Goal: Task Accomplishment & Management: Complete application form

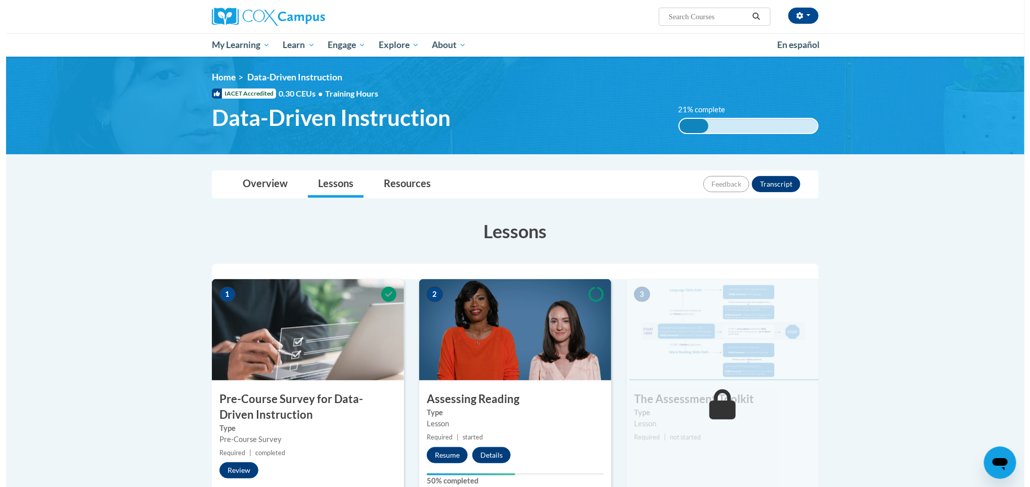
scroll to position [217, 0]
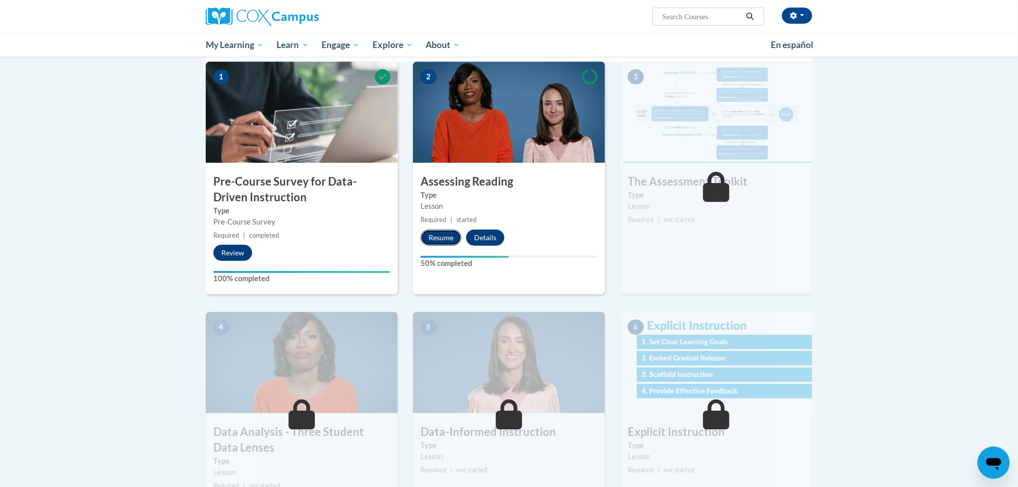
click at [431, 242] on button "Resume" at bounding box center [441, 238] width 41 height 16
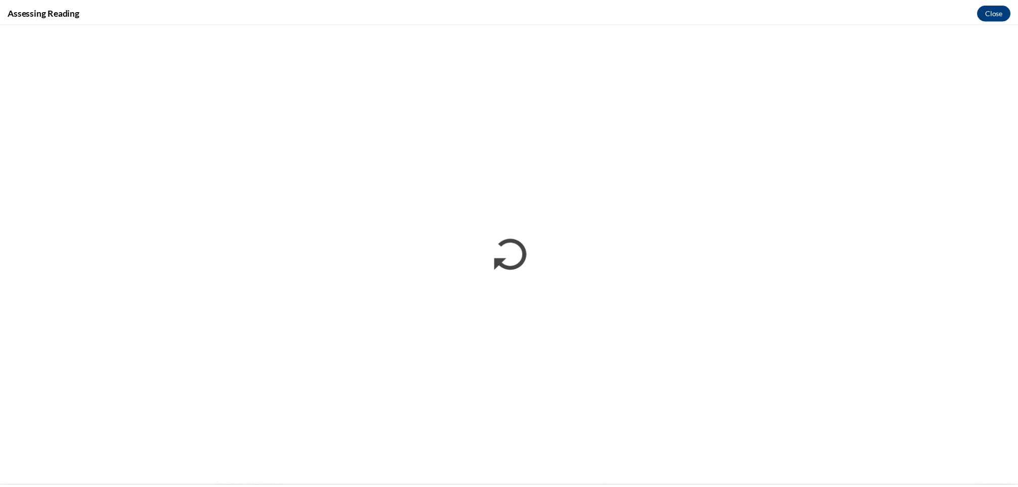
scroll to position [0, 0]
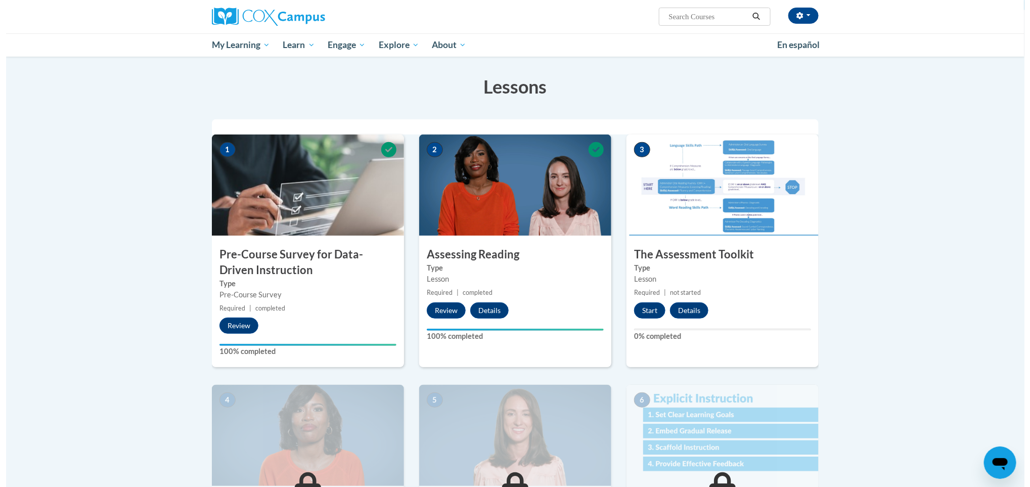
scroll to position [162, 0]
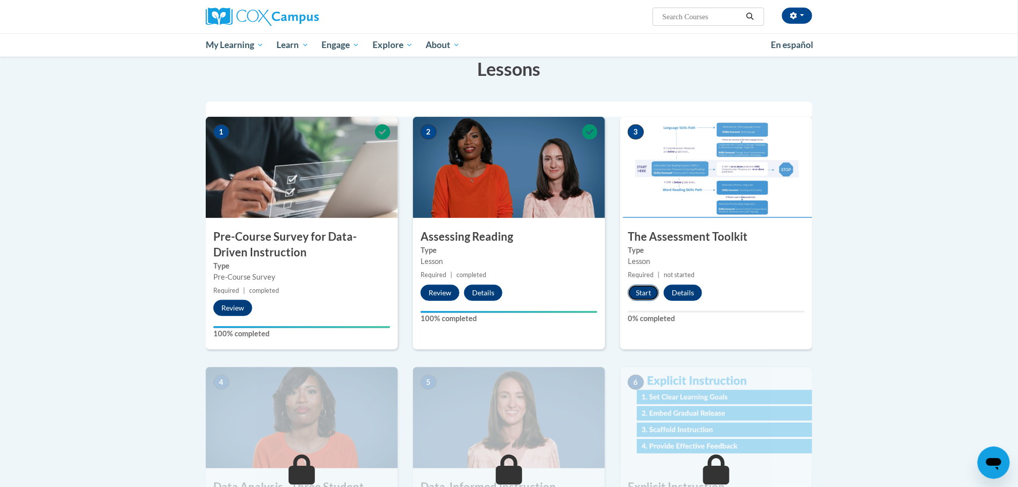
click at [642, 289] on button "Start" at bounding box center [643, 293] width 31 height 16
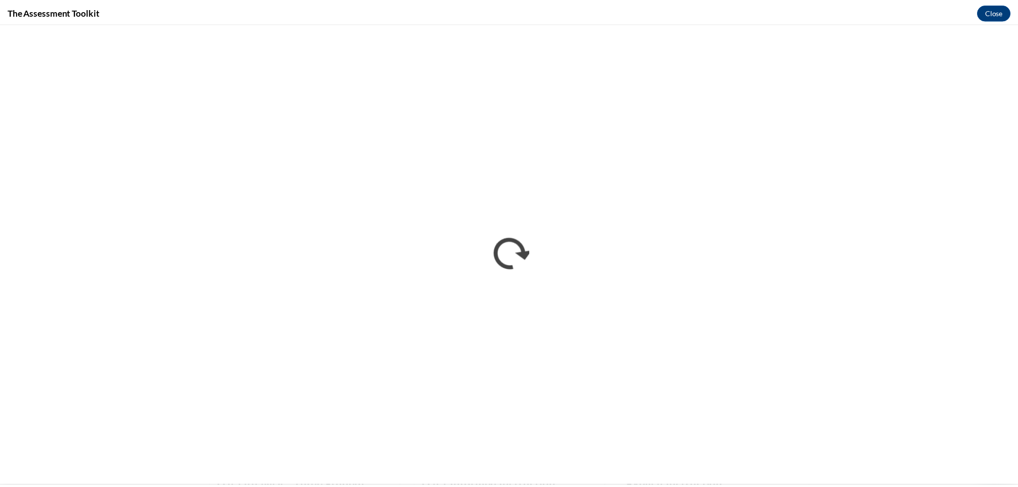
scroll to position [0, 0]
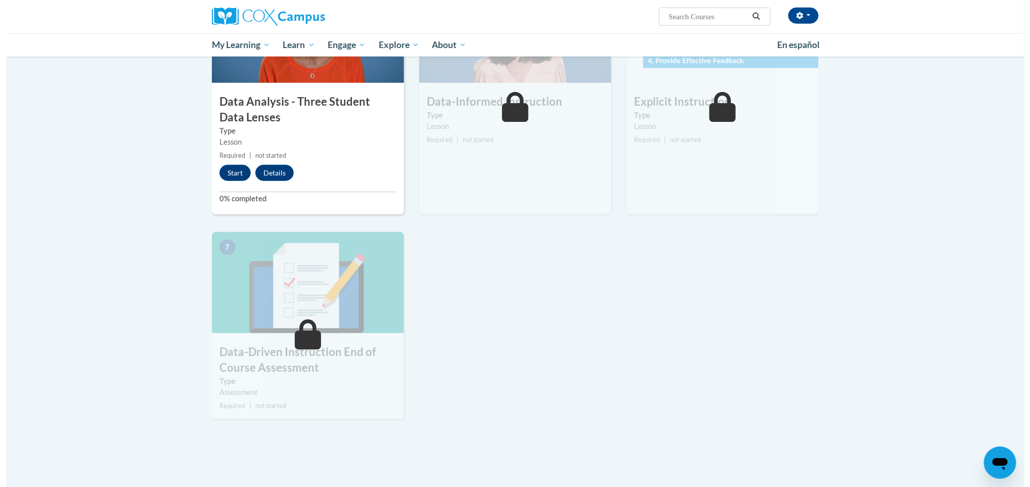
scroll to position [574, 0]
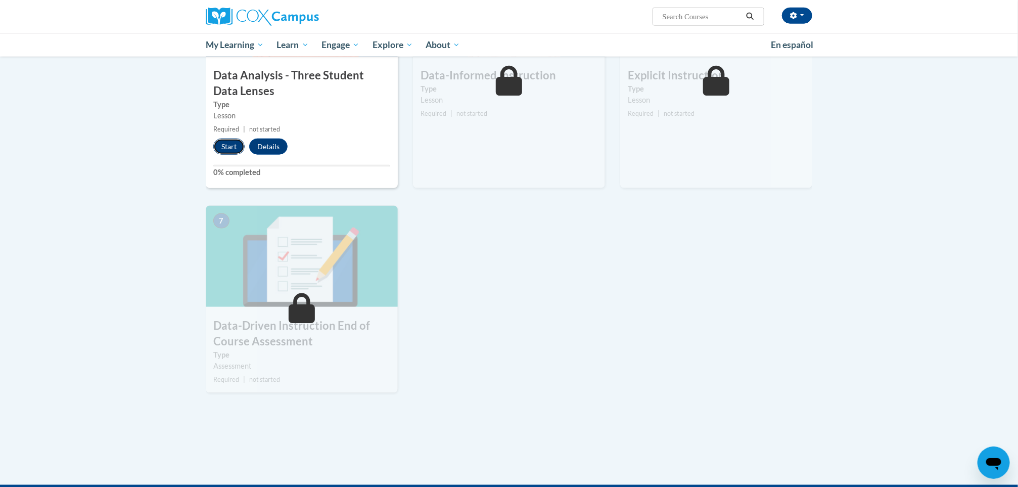
click at [221, 143] on button "Start" at bounding box center [228, 147] width 31 height 16
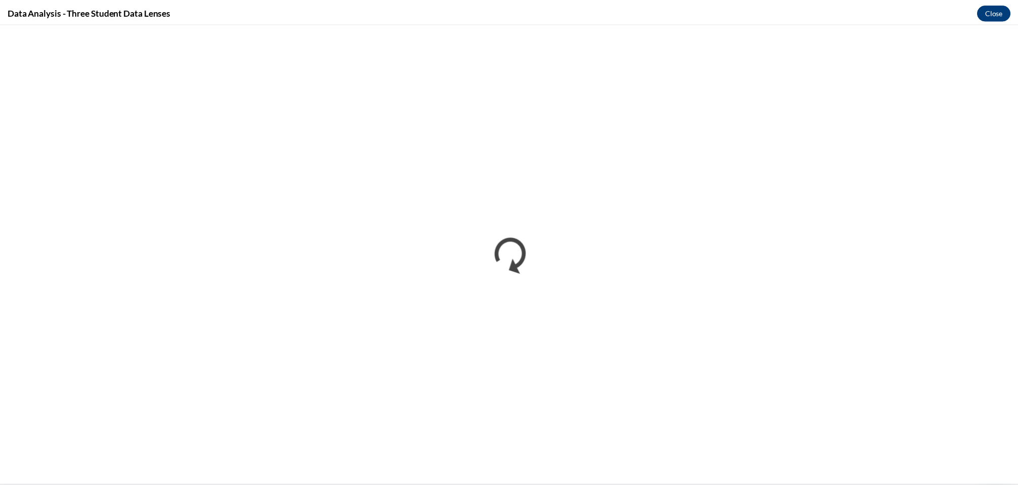
scroll to position [0, 0]
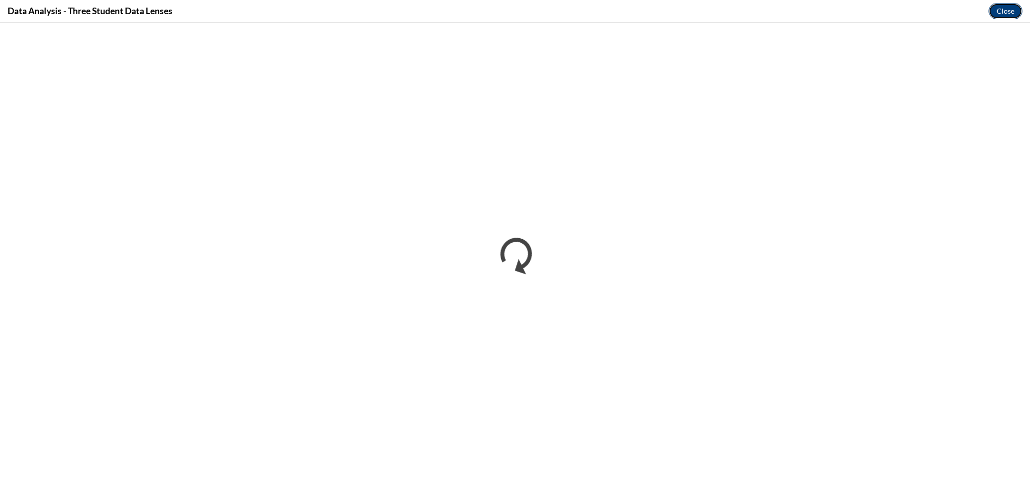
click at [990, 11] on button "Close" at bounding box center [1005, 11] width 34 height 16
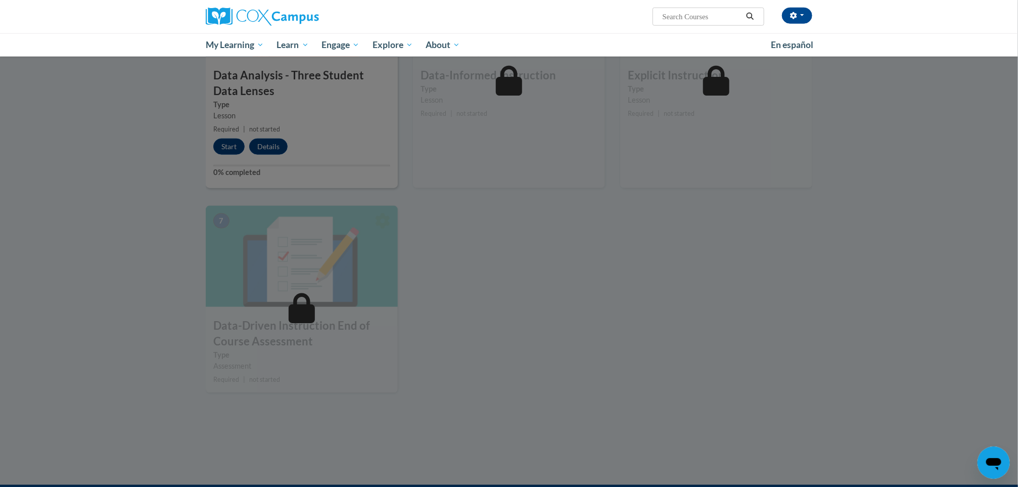
click at [741, 225] on div at bounding box center [509, 243] width 1018 height 487
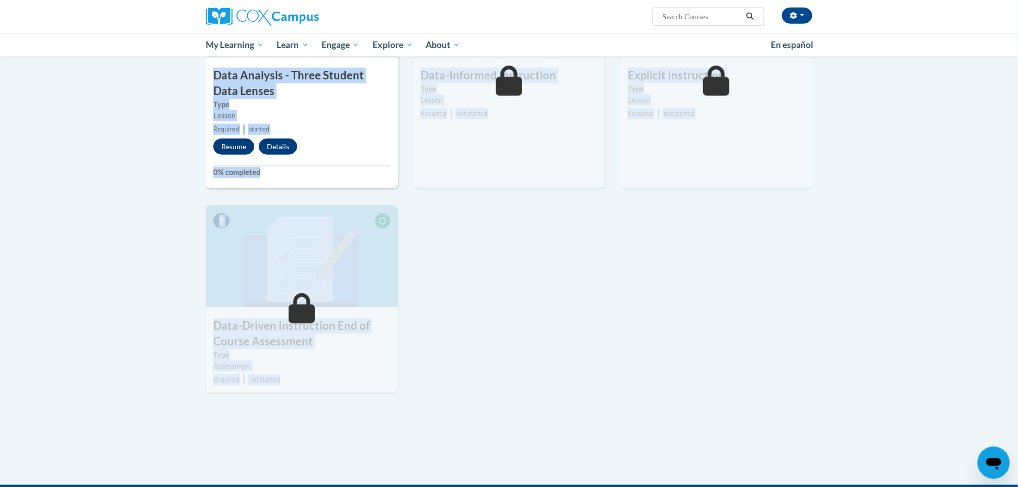
drag, startPoint x: 1018, startPoint y: 343, endPoint x: 1015, endPoint y: 272, distance: 71.8
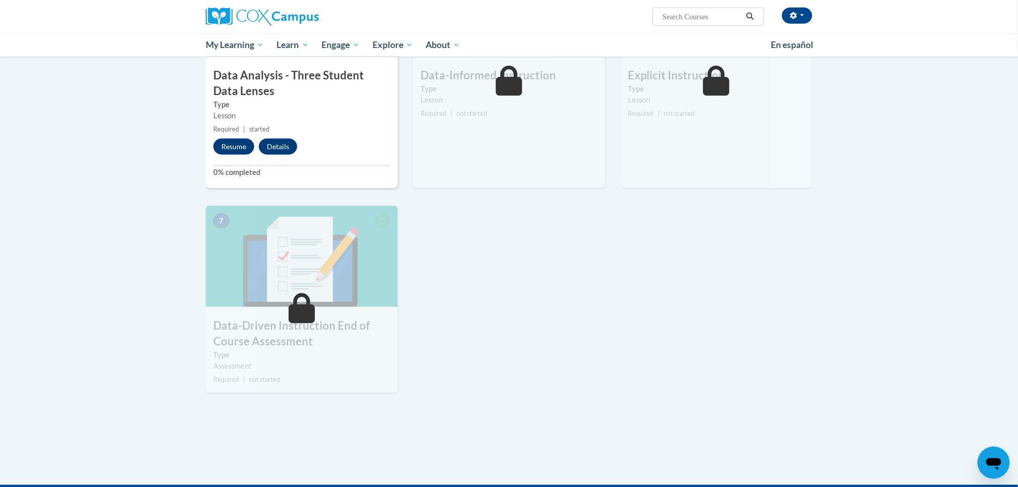
drag, startPoint x: 1015, startPoint y: 272, endPoint x: 909, endPoint y: 305, distance: 111.3
click at [909, 305] on body "Larone Harden (America/Chicago UTC-05:00) My Profile Inbox My Transcripts Log O…" at bounding box center [509, 44] width 1018 height 1237
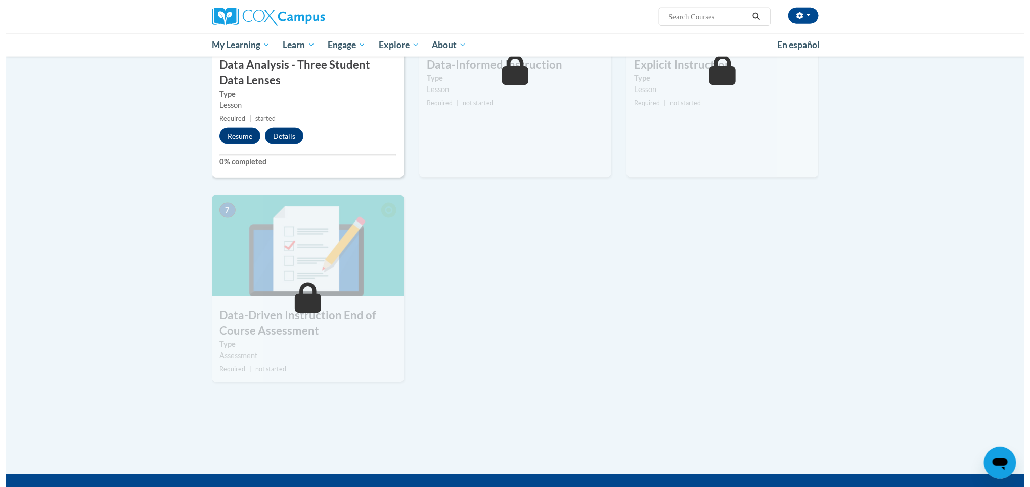
scroll to position [589, 0]
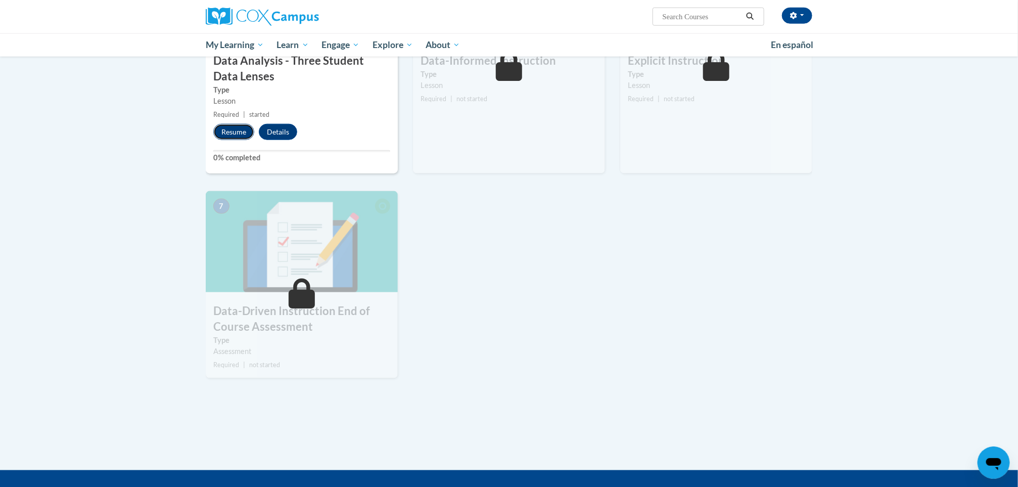
click at [241, 134] on button "Resume" at bounding box center [233, 132] width 41 height 16
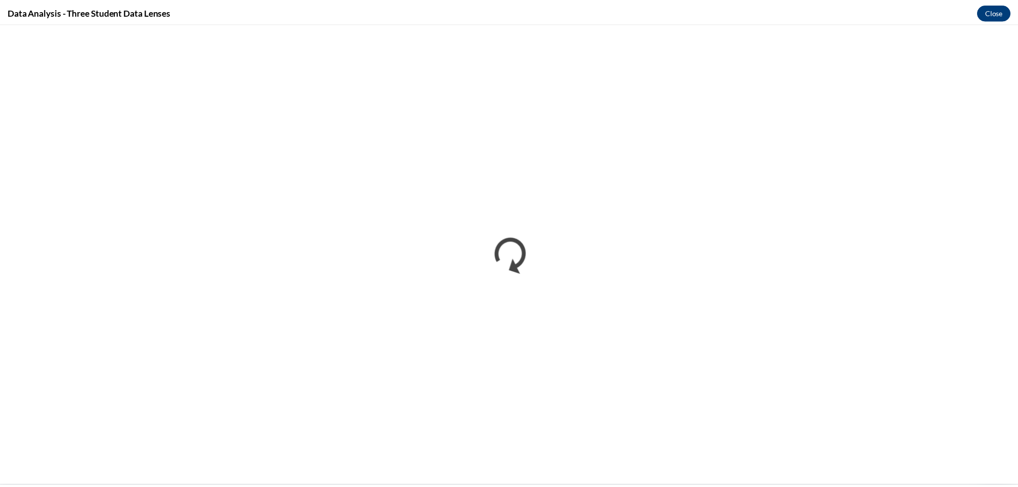
scroll to position [0, 0]
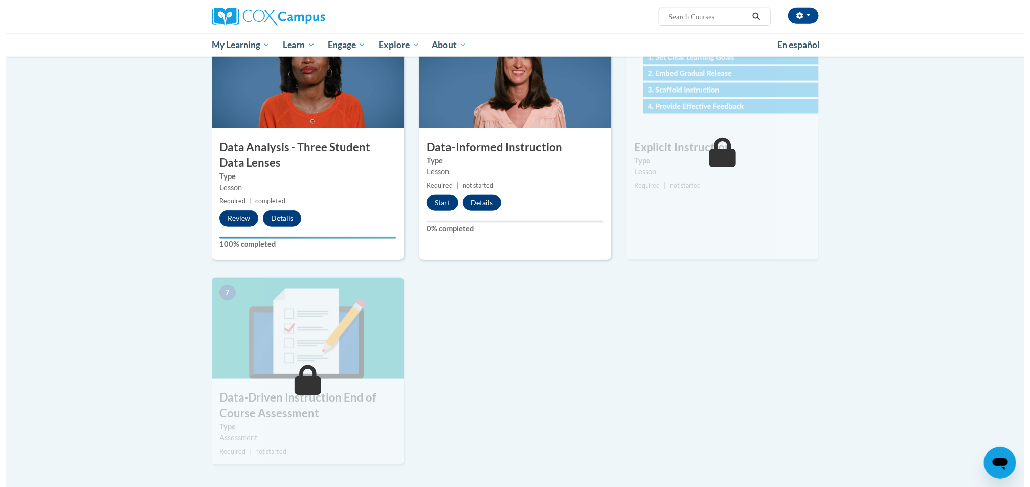
scroll to position [519, 0]
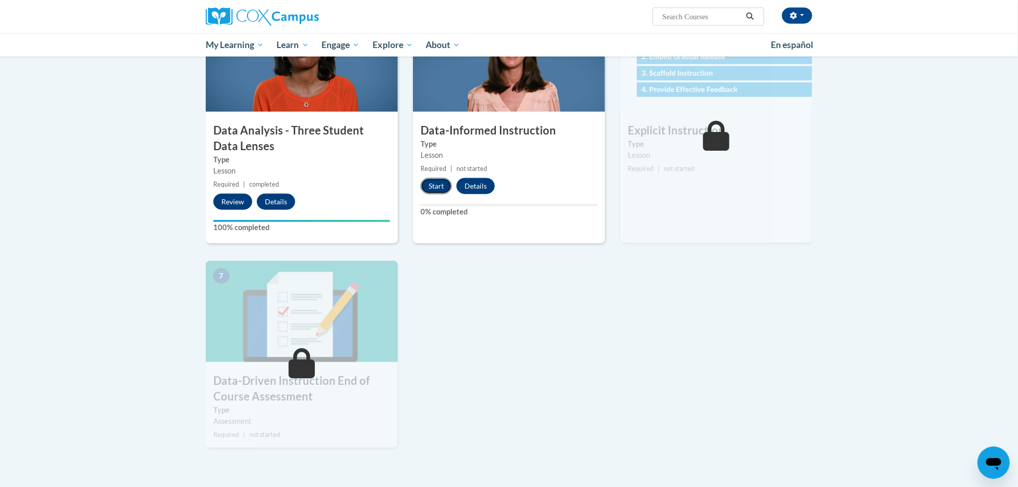
click at [431, 181] on button "Start" at bounding box center [436, 186] width 31 height 16
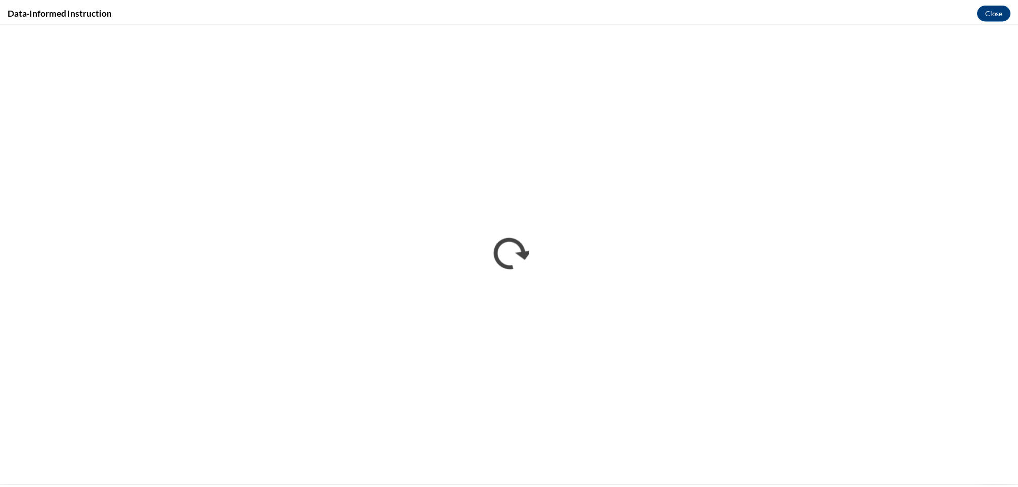
scroll to position [0, 0]
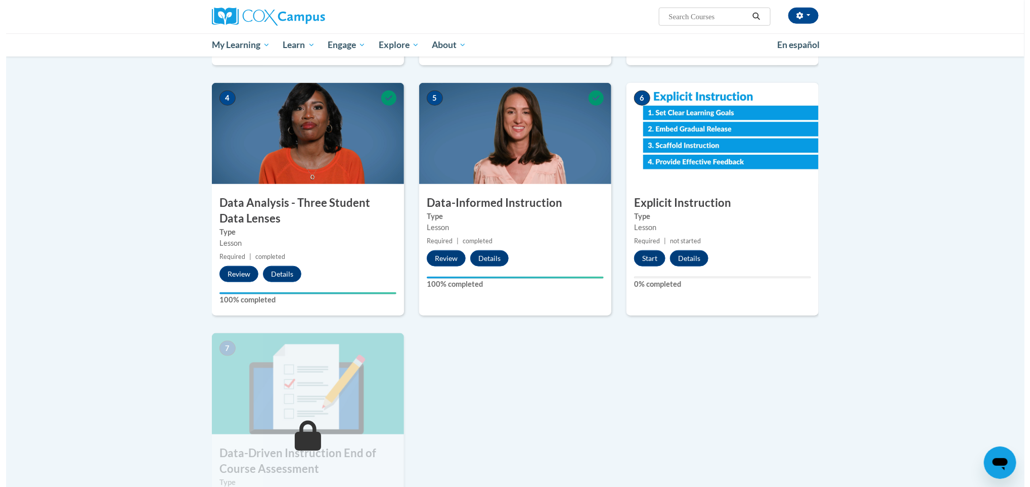
scroll to position [448, 0]
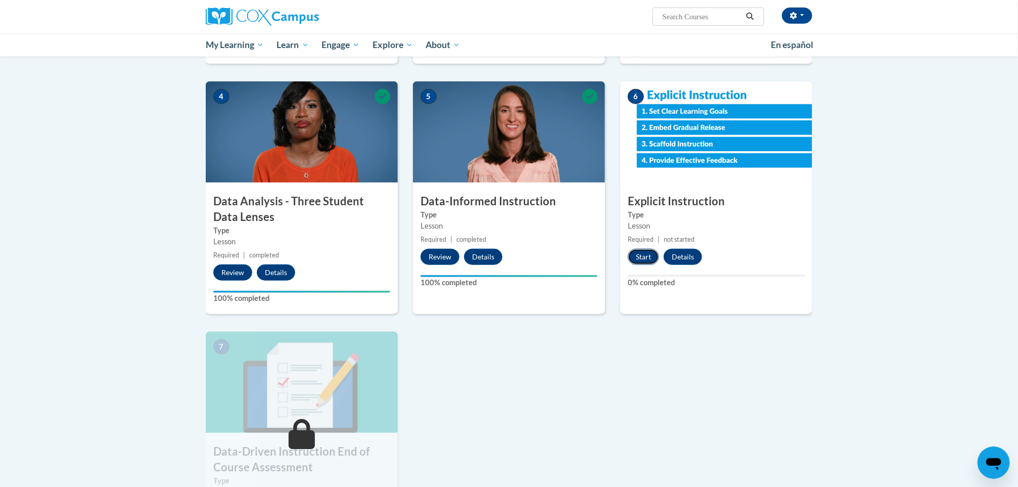
click at [642, 252] on button "Start" at bounding box center [643, 257] width 31 height 16
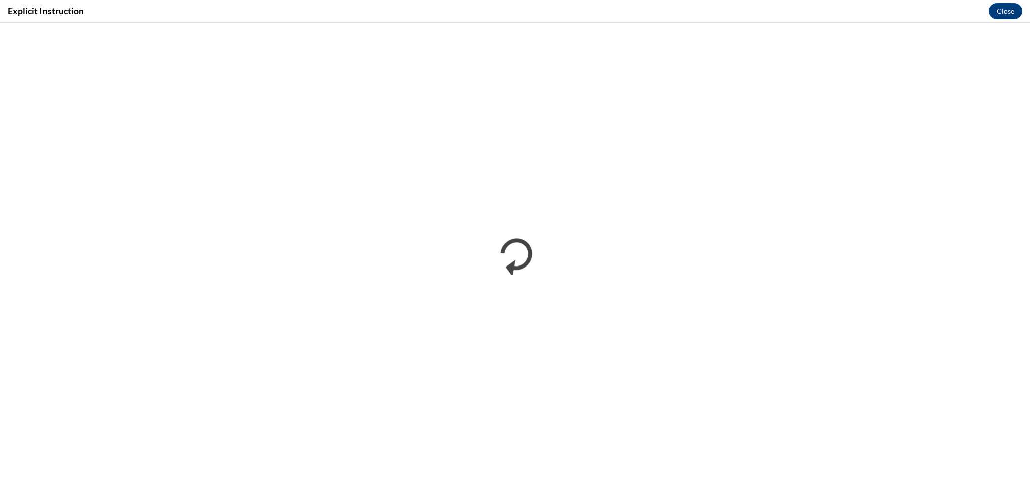
scroll to position [0, 0]
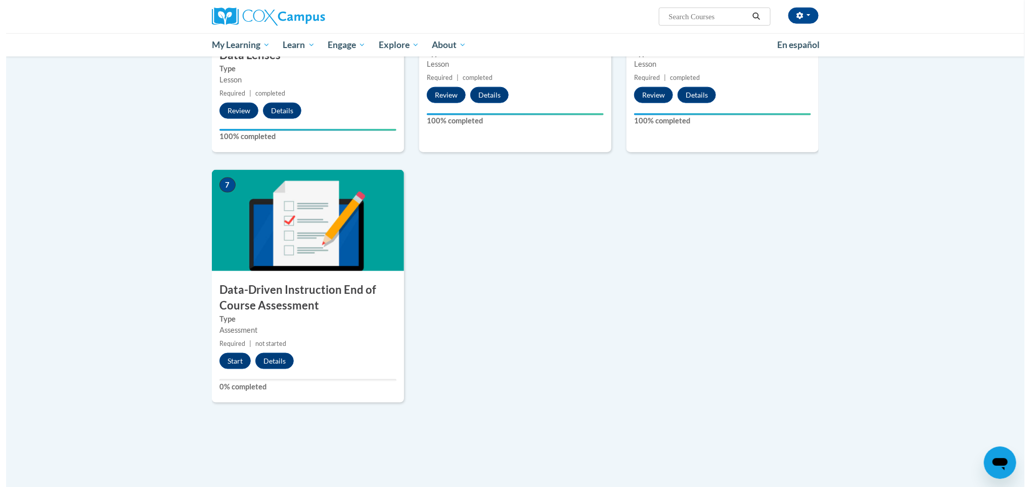
scroll to position [618, 0]
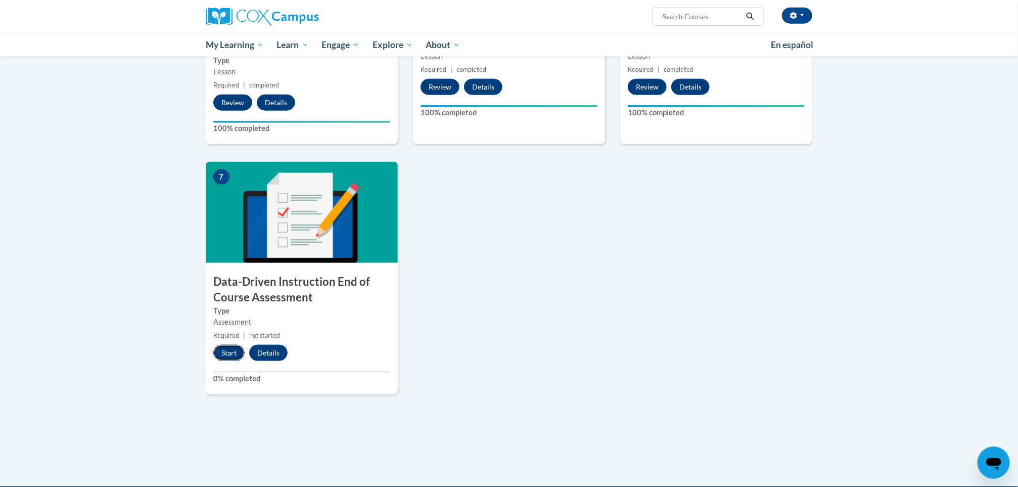
click at [229, 349] on button "Start" at bounding box center [228, 353] width 31 height 16
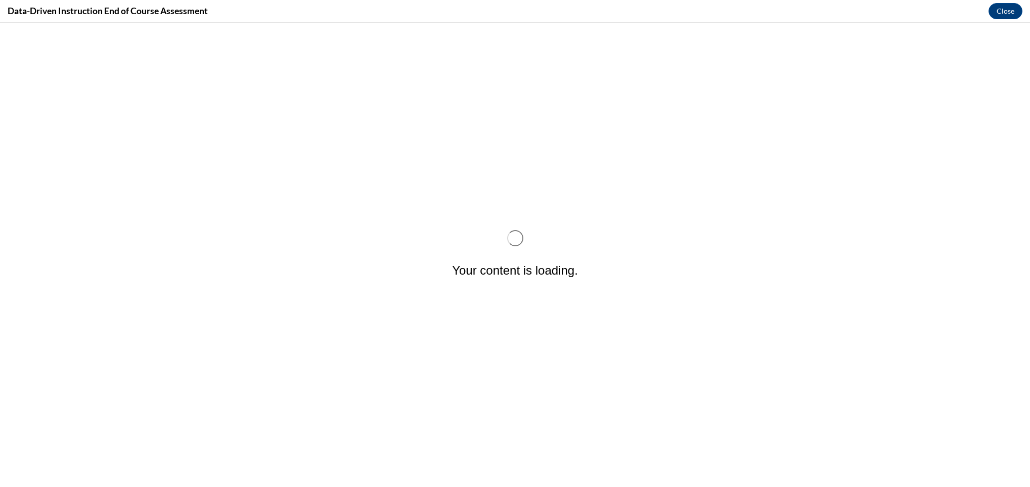
scroll to position [0, 0]
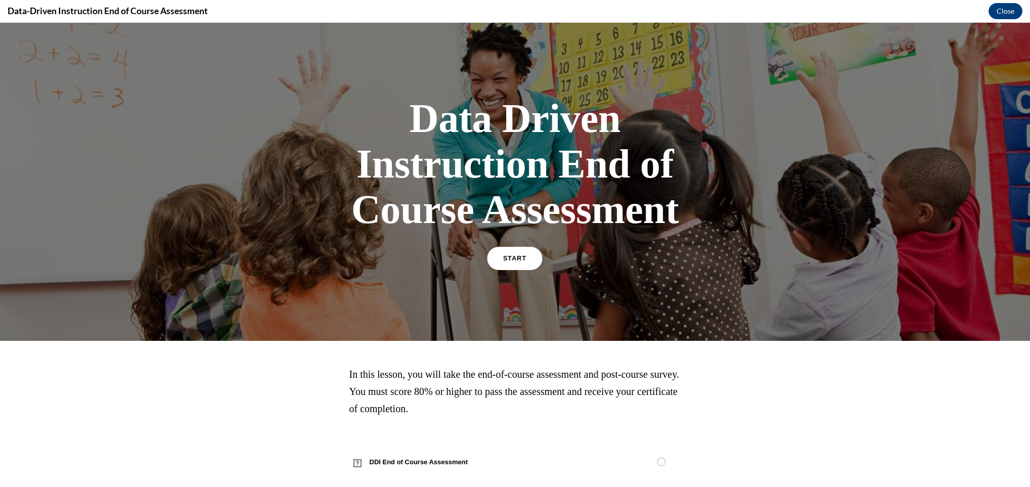
click at [515, 255] on span "START" at bounding box center [514, 259] width 23 height 8
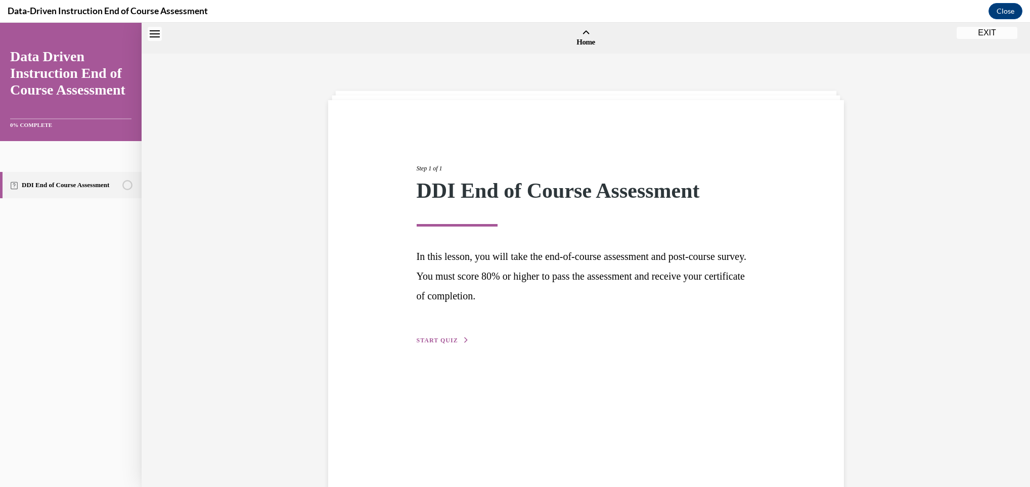
scroll to position [31, 0]
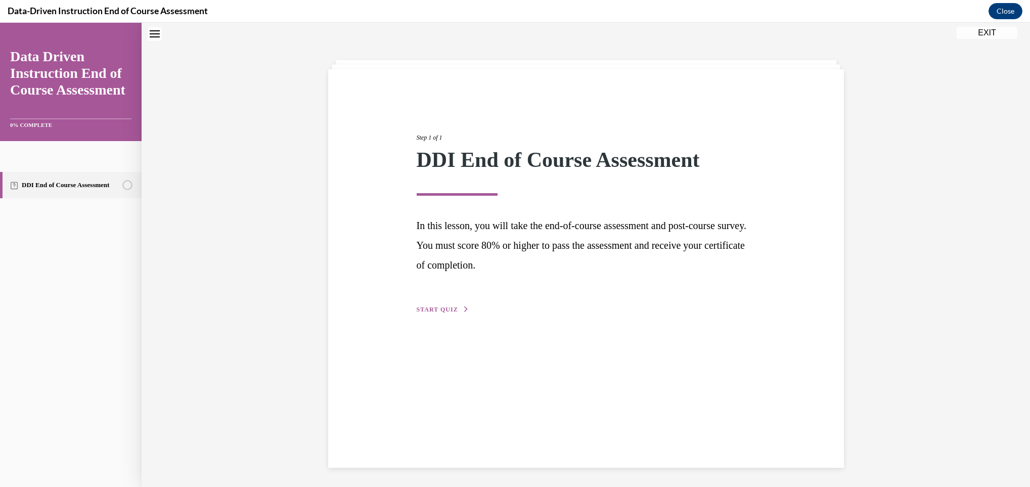
click at [440, 306] on span "START QUIZ" at bounding box center [437, 309] width 41 height 7
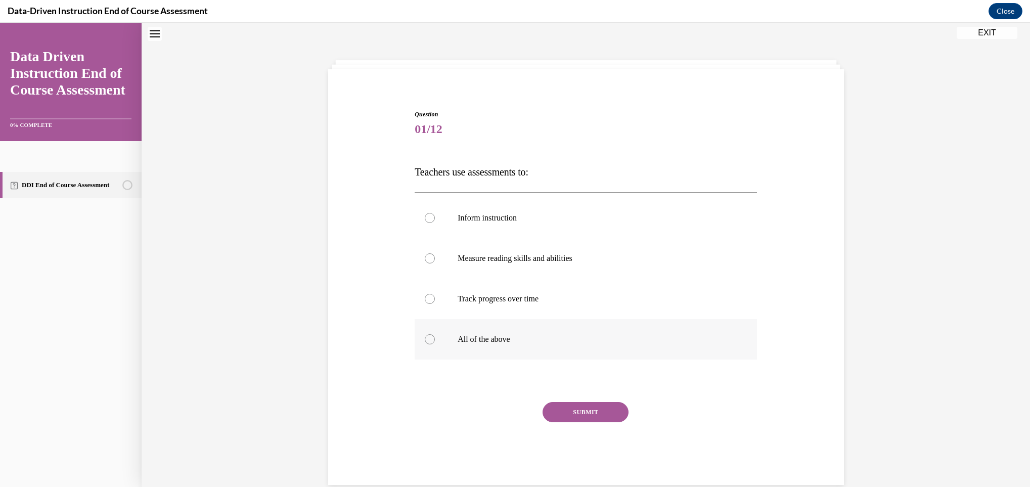
click at [465, 329] on label "All of the above" at bounding box center [586, 339] width 342 height 40
click at [435, 334] on input "All of the above" at bounding box center [430, 339] width 10 height 10
radio input "true"
click at [584, 414] on button "SUBMIT" at bounding box center [586, 412] width 86 height 20
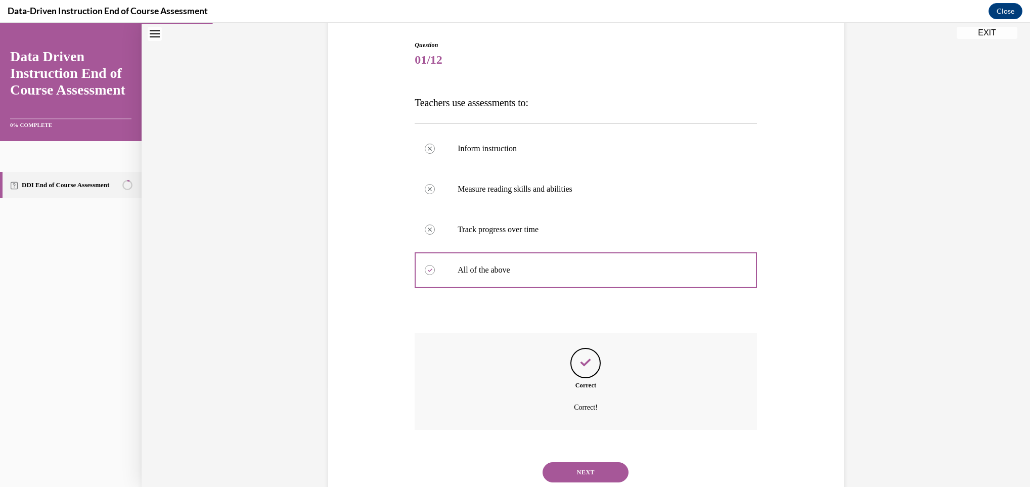
scroll to position [131, 0]
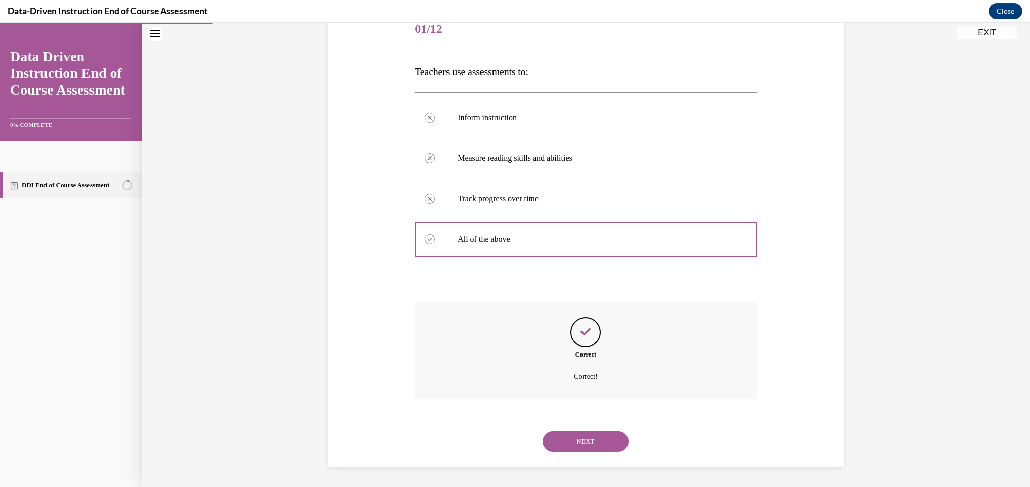
click at [585, 442] on button "NEXT" at bounding box center [586, 441] width 86 height 20
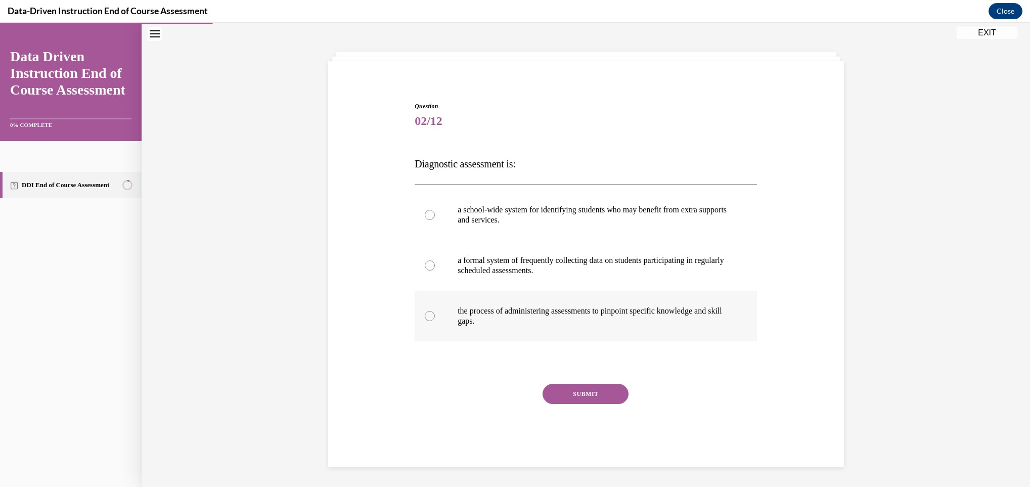
click at [522, 308] on p "the process of administering assessments to pinpoint specific knowledge and ski…" at bounding box center [595, 316] width 274 height 20
click at [435, 311] on input "the process of administering assessments to pinpoint specific knowledge and ski…" at bounding box center [430, 316] width 10 height 10
radio input "true"
click at [558, 390] on button "SUBMIT" at bounding box center [586, 394] width 86 height 20
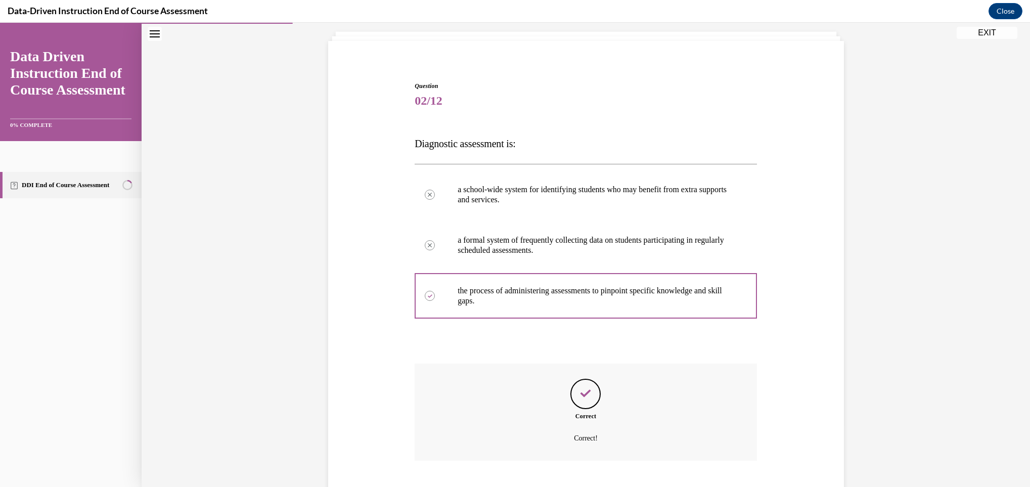
scroll to position [120, 0]
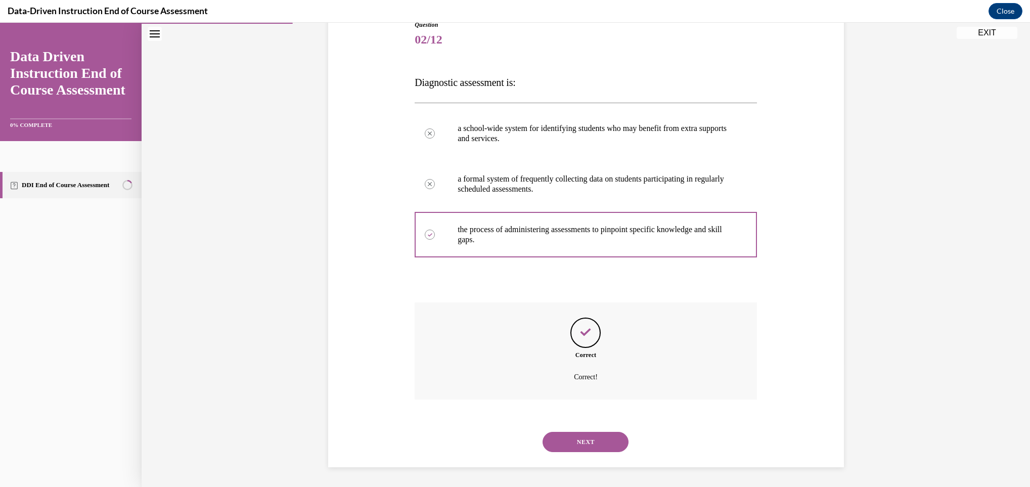
click at [581, 449] on button "NEXT" at bounding box center [586, 442] width 86 height 20
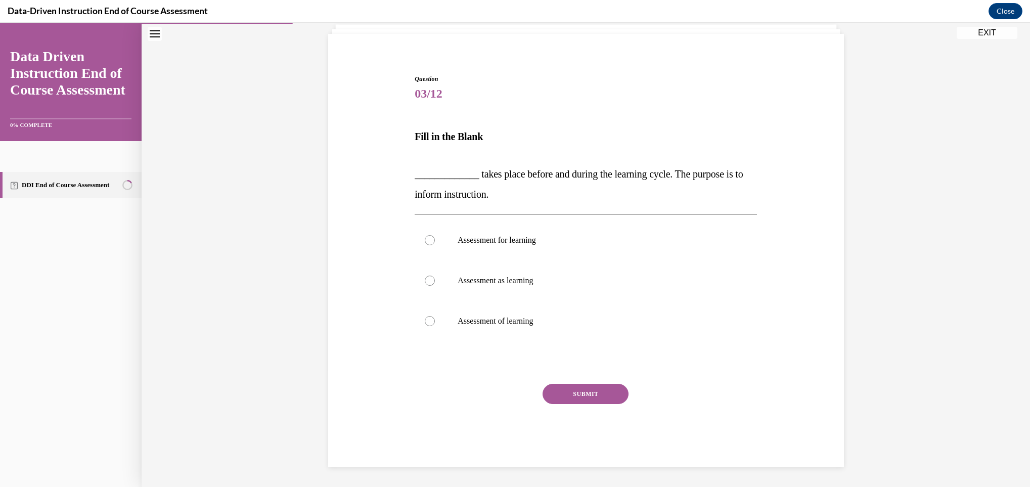
scroll to position [67, 0]
click at [525, 228] on label "Assessment for learning" at bounding box center [586, 240] width 342 height 40
click at [435, 235] on input "Assessment for learning" at bounding box center [430, 240] width 10 height 10
radio input "true"
click at [556, 387] on button "SUBMIT" at bounding box center [586, 394] width 86 height 20
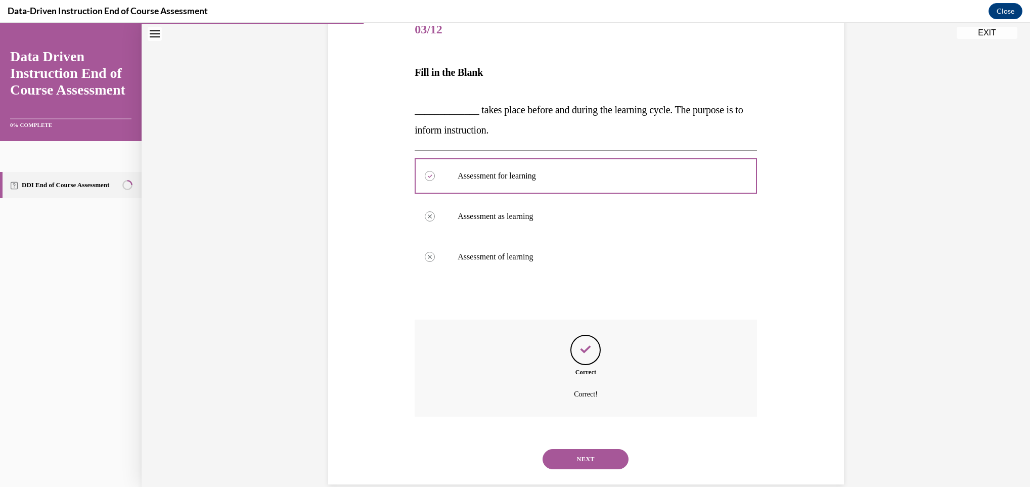
scroll to position [148, 0]
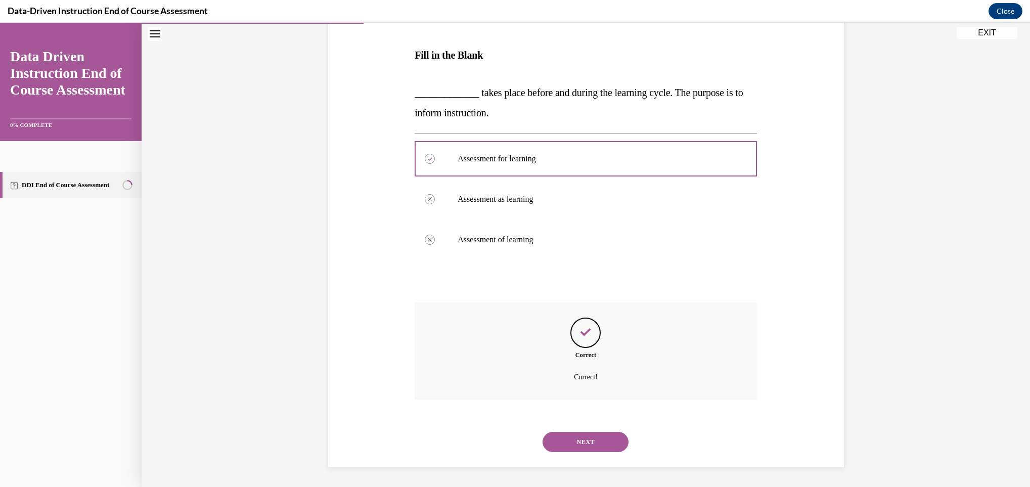
click at [569, 432] on button "NEXT" at bounding box center [586, 442] width 86 height 20
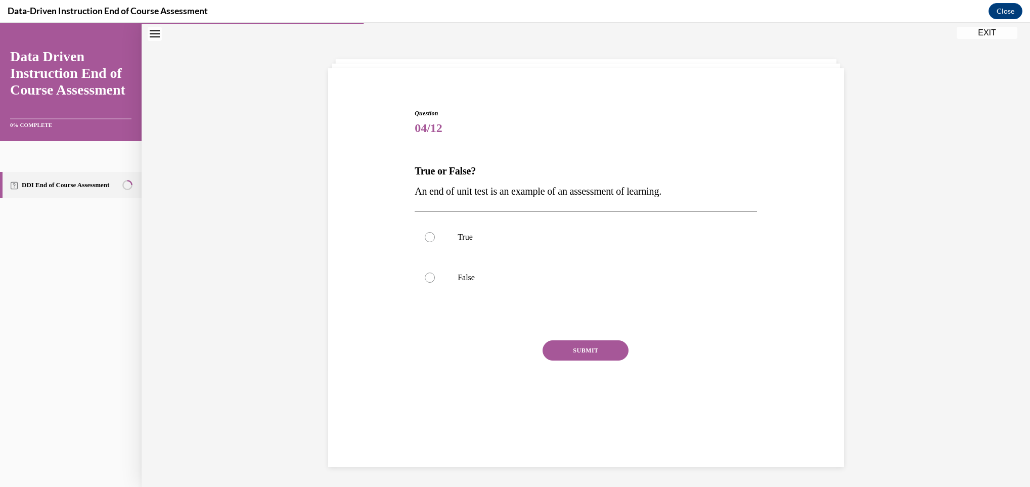
scroll to position [32, 0]
click at [459, 278] on p "False" at bounding box center [595, 278] width 274 height 10
click at [435, 278] on input "False" at bounding box center [430, 278] width 10 height 10
radio input "true"
click at [554, 343] on button "SUBMIT" at bounding box center [586, 350] width 86 height 20
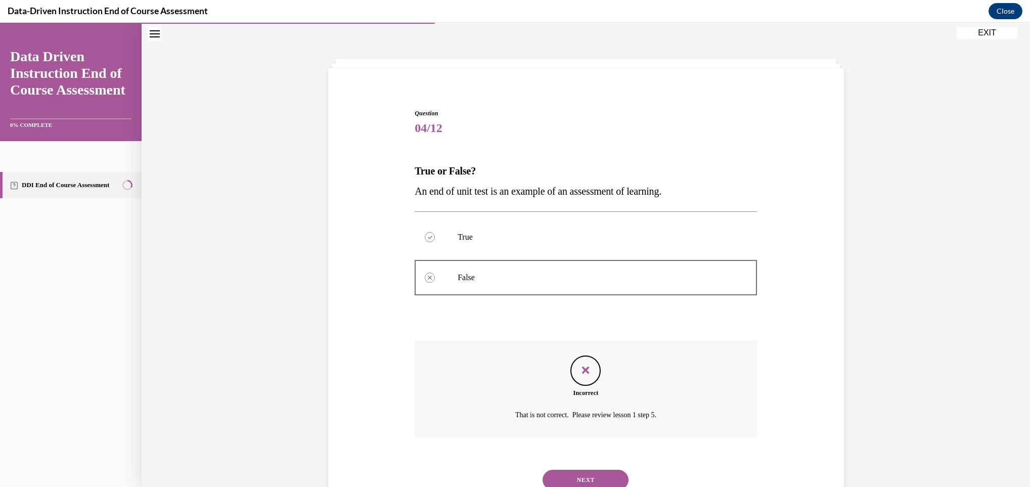
scroll to position [70, 0]
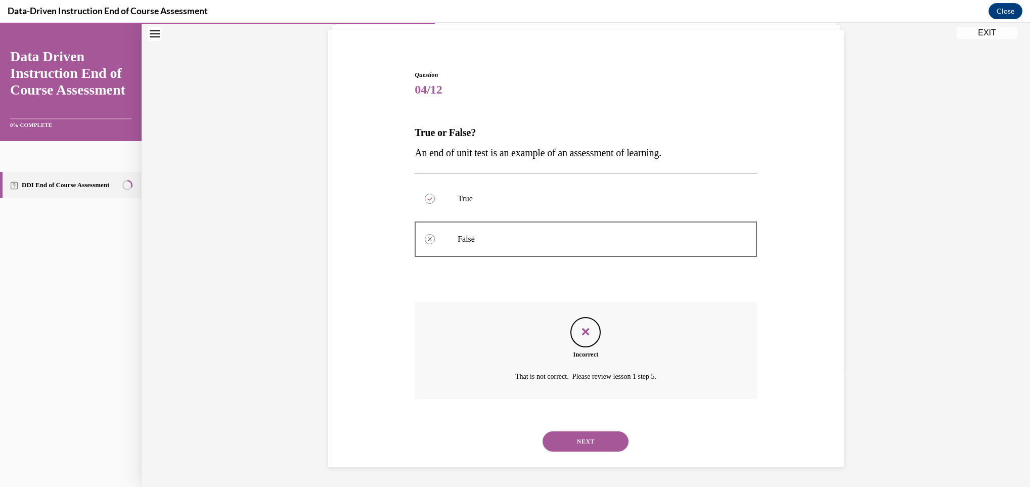
click at [571, 435] on button "NEXT" at bounding box center [586, 441] width 86 height 20
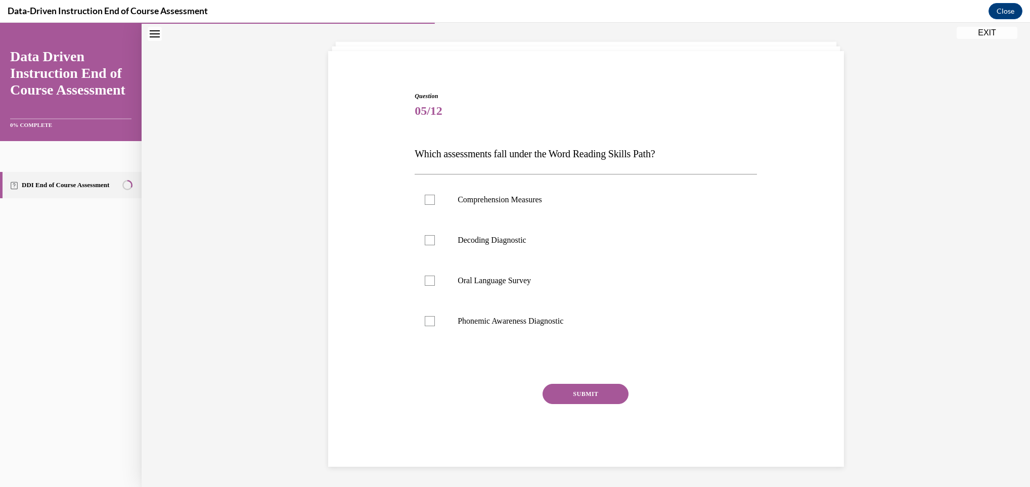
scroll to position [32, 0]
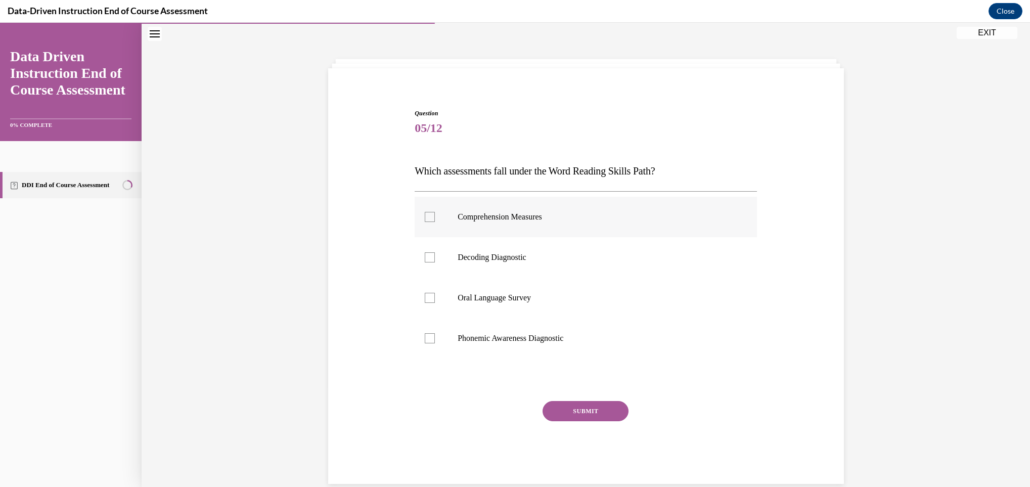
click at [513, 214] on p "Comprehension Measures" at bounding box center [595, 217] width 274 height 10
click at [435, 214] on input "Comprehension Measures" at bounding box center [430, 217] width 10 height 10
checkbox input "true"
click at [498, 260] on p "Decoding Diagnostic" at bounding box center [595, 257] width 274 height 10
click at [435, 260] on input "Decoding Diagnostic" at bounding box center [430, 257] width 10 height 10
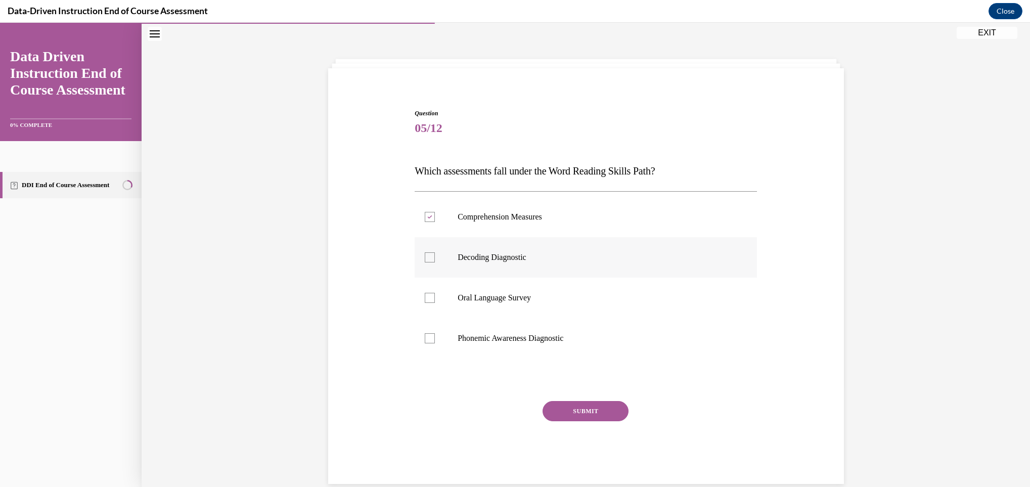
checkbox input "true"
click at [491, 336] on p "Phonemic Awareness Diagnostic" at bounding box center [595, 338] width 274 height 10
click at [435, 336] on input "Phonemic Awareness Diagnostic" at bounding box center [430, 338] width 10 height 10
checkbox input "true"
click at [583, 403] on button "SUBMIT" at bounding box center [586, 411] width 86 height 20
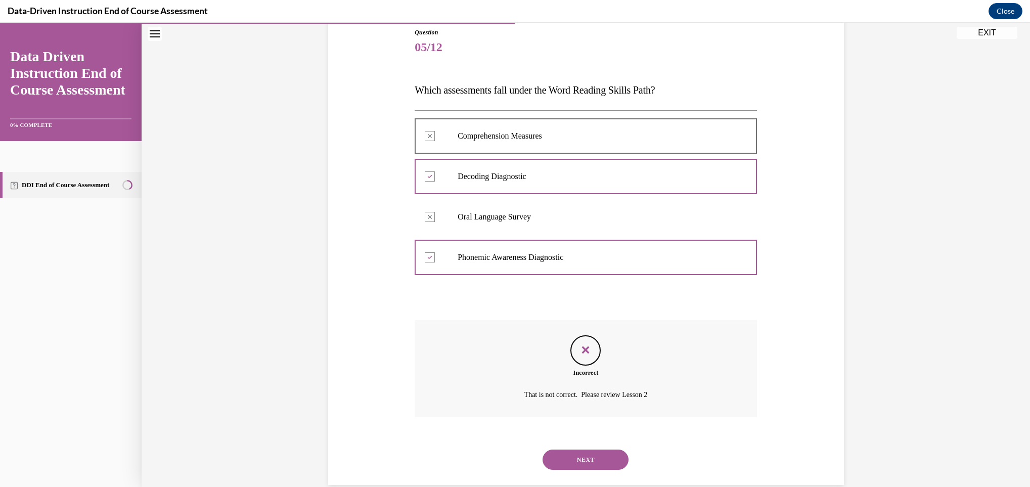
scroll to position [131, 0]
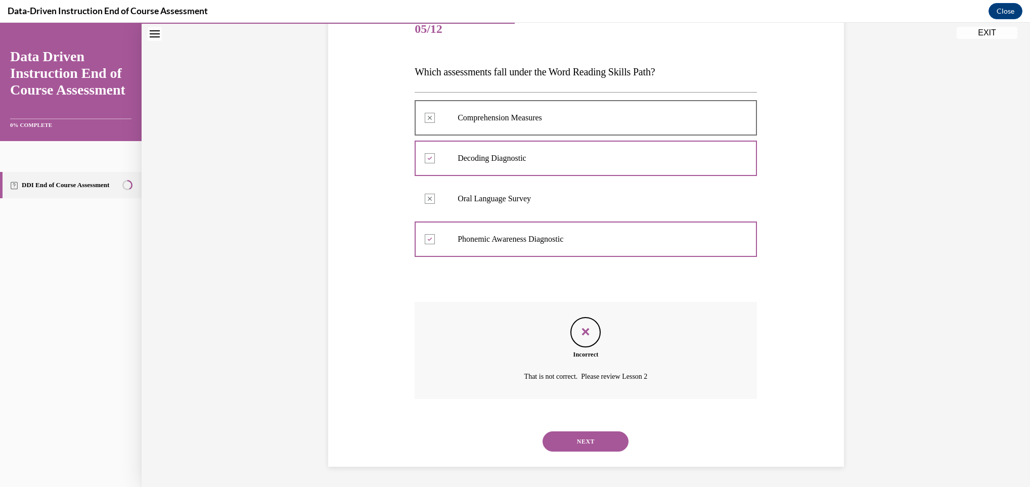
click at [575, 434] on button "NEXT" at bounding box center [586, 441] width 86 height 20
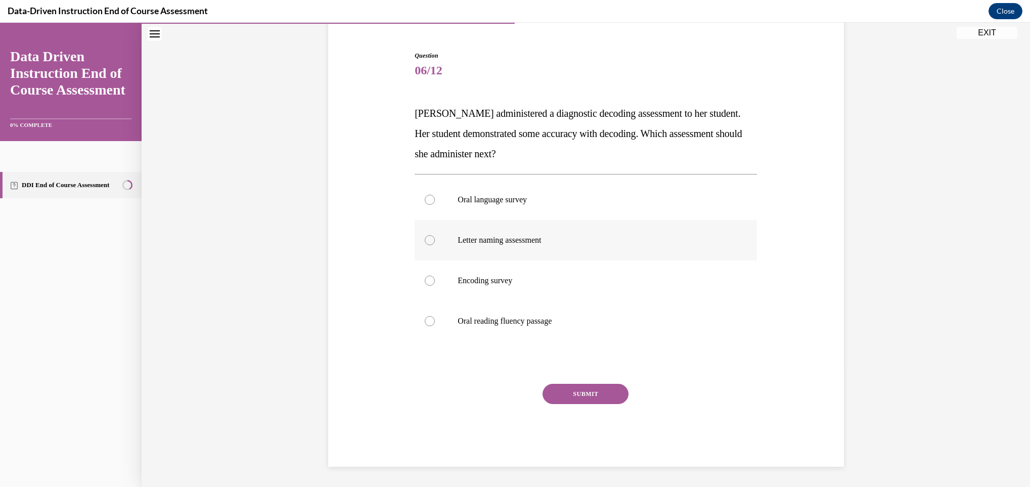
click at [478, 238] on p "Letter naming assessment" at bounding box center [595, 240] width 274 height 10
click at [435, 238] on input "Letter naming assessment" at bounding box center [430, 240] width 10 height 10
radio input "true"
click at [554, 389] on button "SUBMIT" at bounding box center [586, 394] width 86 height 20
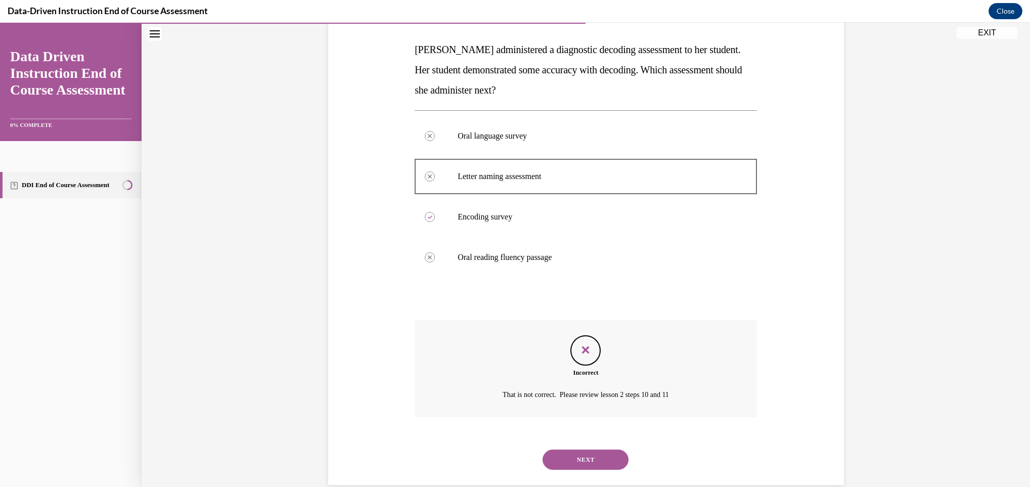
scroll to position [171, 0]
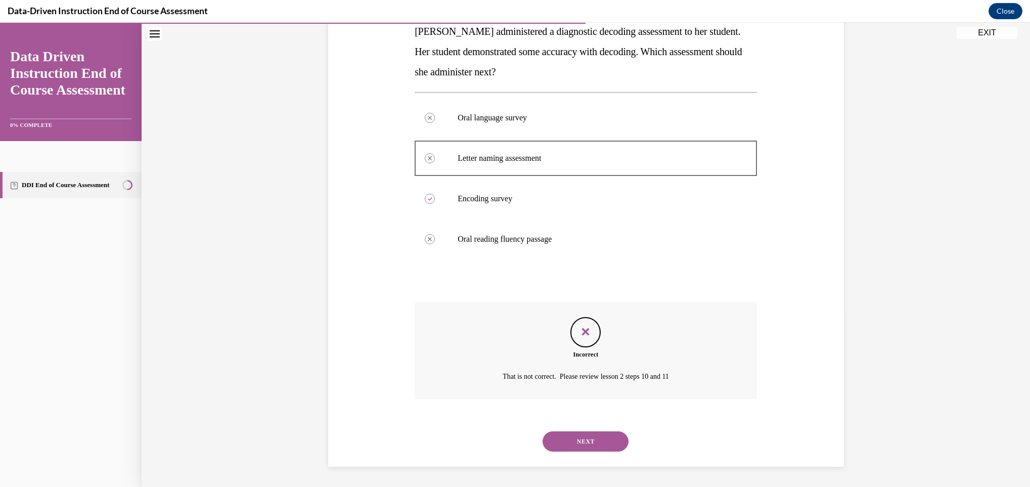
click at [566, 434] on button "NEXT" at bounding box center [586, 441] width 86 height 20
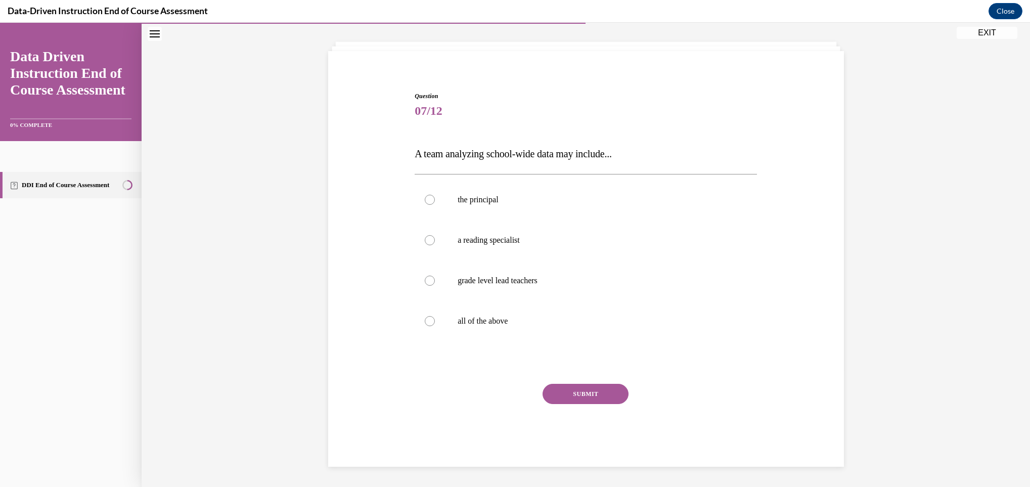
scroll to position [49, 0]
click at [463, 312] on label "all of the above" at bounding box center [586, 321] width 342 height 40
click at [435, 316] on input "all of the above" at bounding box center [430, 321] width 10 height 10
radio input "true"
click at [558, 387] on button "SUBMIT" at bounding box center [586, 394] width 86 height 20
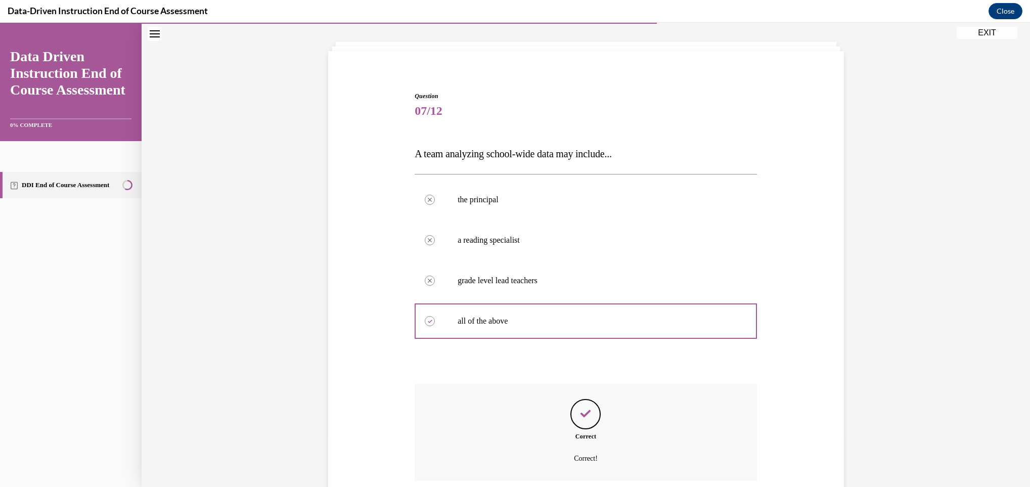
scroll to position [131, 0]
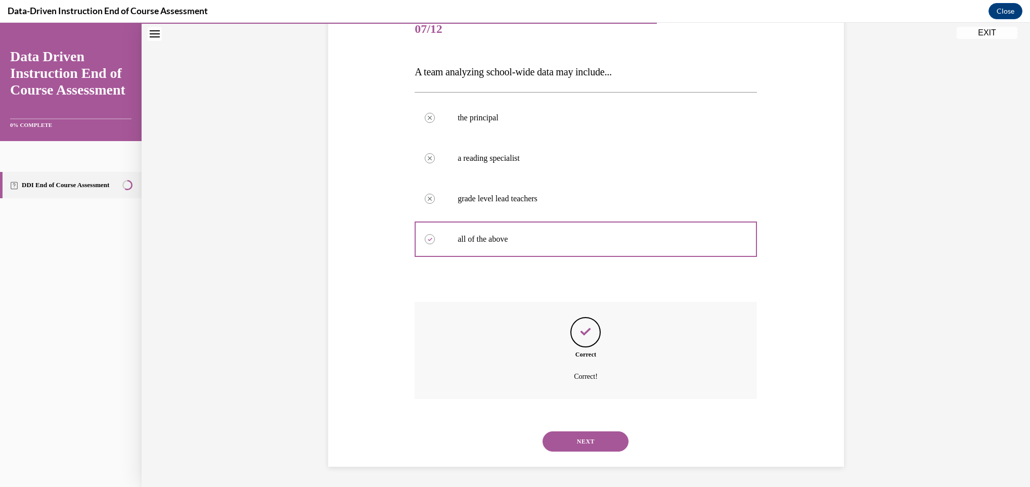
click at [563, 439] on button "NEXT" at bounding box center [586, 441] width 86 height 20
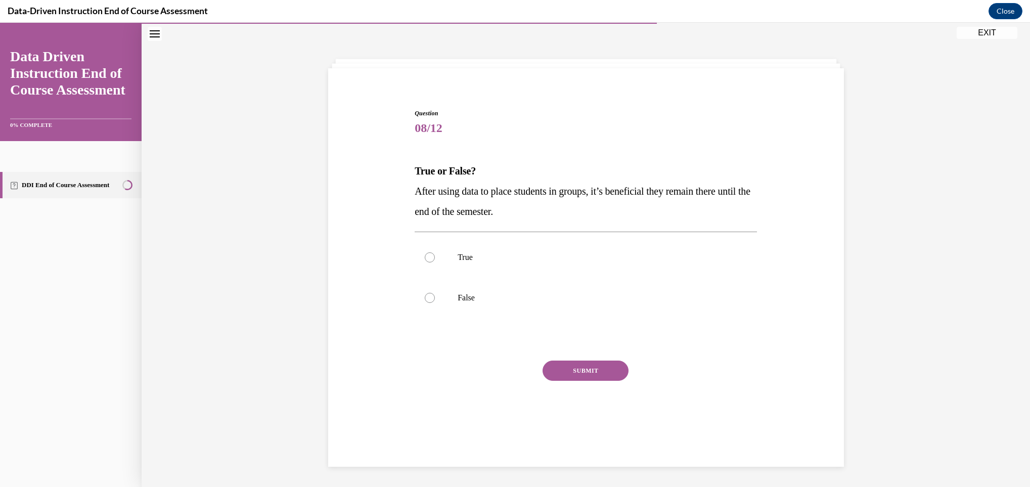
scroll to position [32, 0]
click at [480, 270] on label "True" at bounding box center [586, 257] width 342 height 40
click at [435, 262] on input "True" at bounding box center [430, 257] width 10 height 10
radio input "true"
click at [574, 374] on button "SUBMIT" at bounding box center [586, 370] width 86 height 20
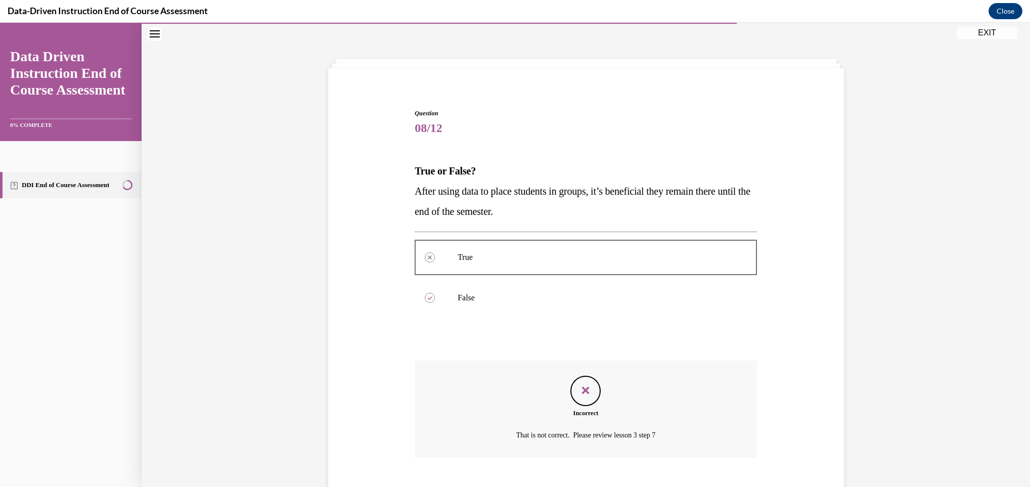
scroll to position [90, 0]
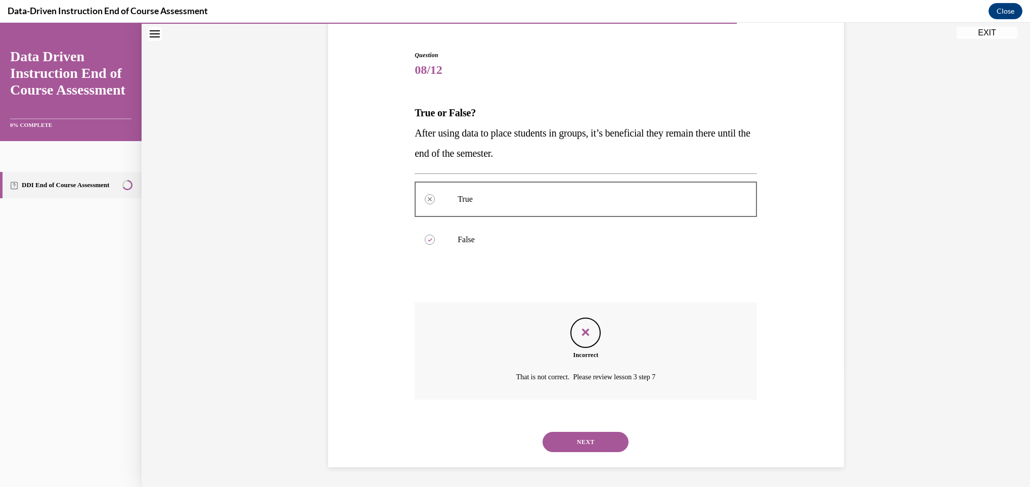
click at [560, 443] on button "NEXT" at bounding box center [586, 442] width 86 height 20
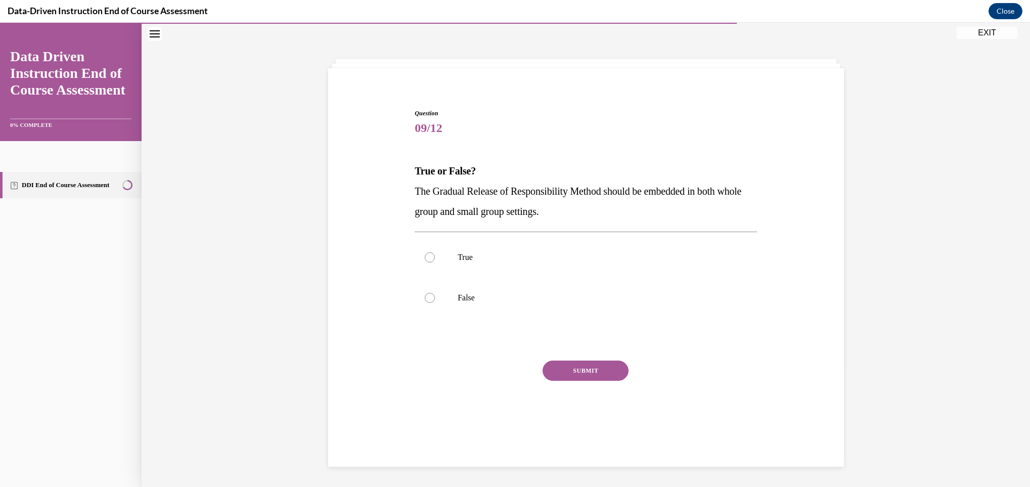
scroll to position [32, 0]
click at [484, 314] on label "False" at bounding box center [586, 298] width 342 height 40
click at [435, 303] on input "False" at bounding box center [430, 298] width 10 height 10
radio input "true"
click at [567, 363] on button "SUBMIT" at bounding box center [586, 370] width 86 height 20
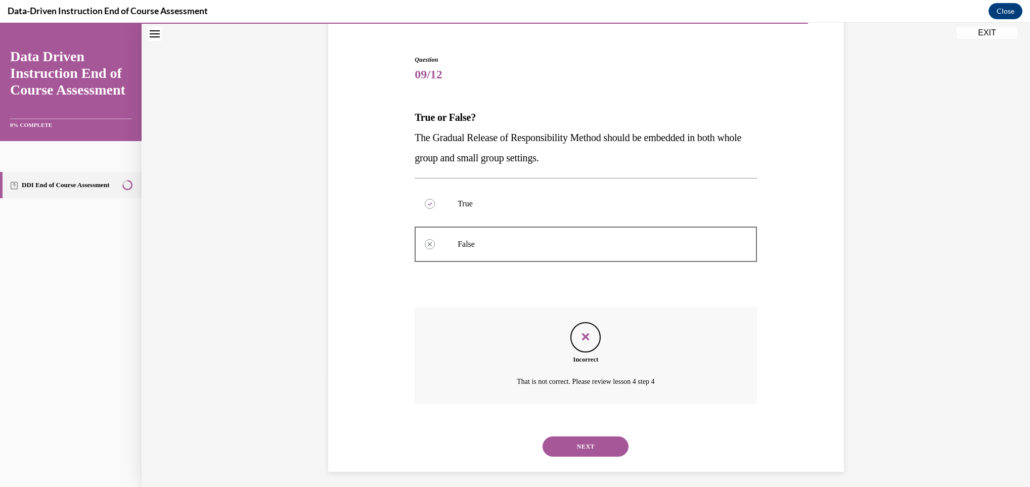
scroll to position [90, 0]
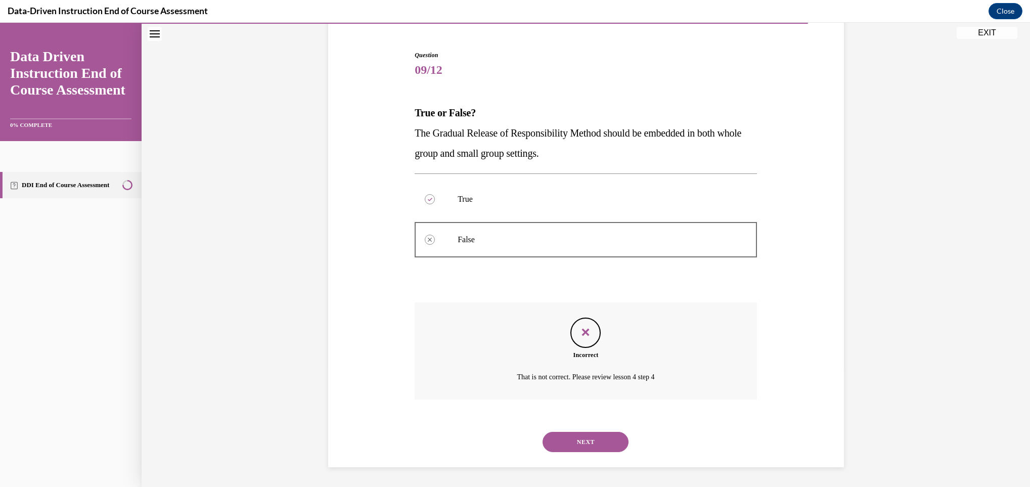
click at [573, 438] on button "NEXT" at bounding box center [586, 442] width 86 height 20
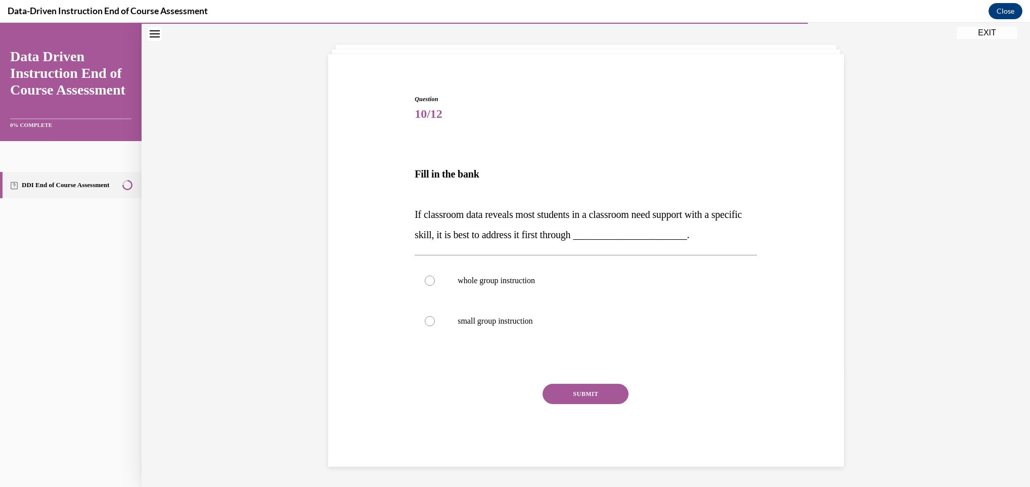
scroll to position [46, 0]
click at [501, 285] on p "whole group instruction" at bounding box center [595, 281] width 274 height 10
click at [435, 285] on input "whole group instruction" at bounding box center [430, 281] width 10 height 10
radio input "true"
click at [566, 396] on button "SUBMIT" at bounding box center [586, 394] width 86 height 20
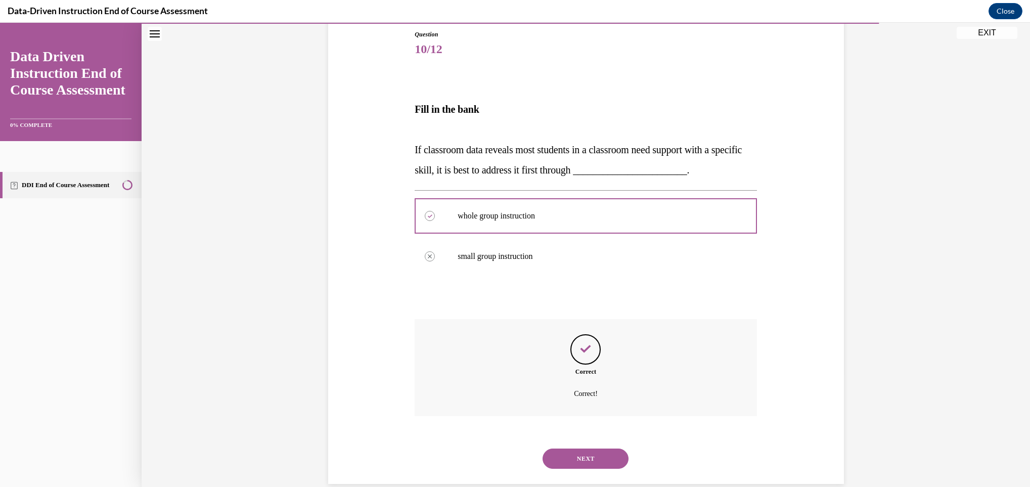
scroll to position [128, 0]
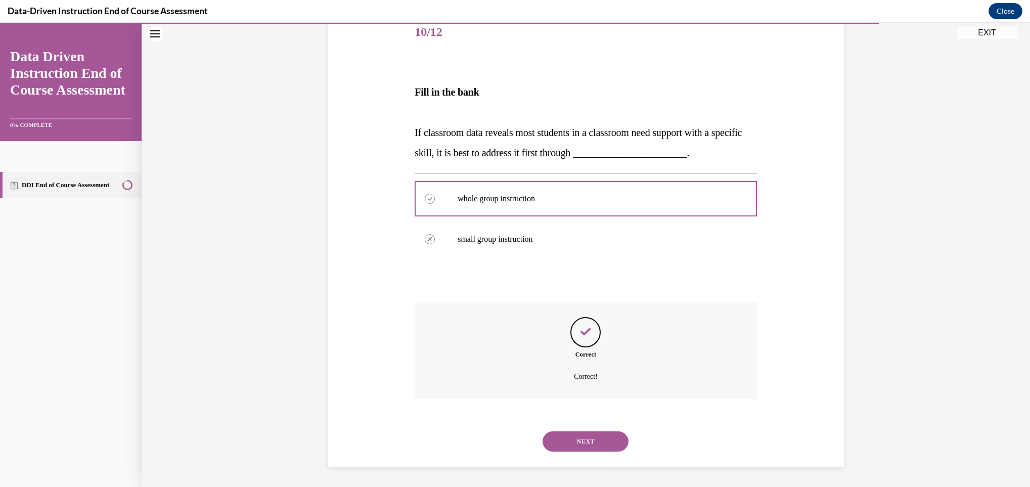
click at [567, 449] on button "NEXT" at bounding box center [586, 441] width 86 height 20
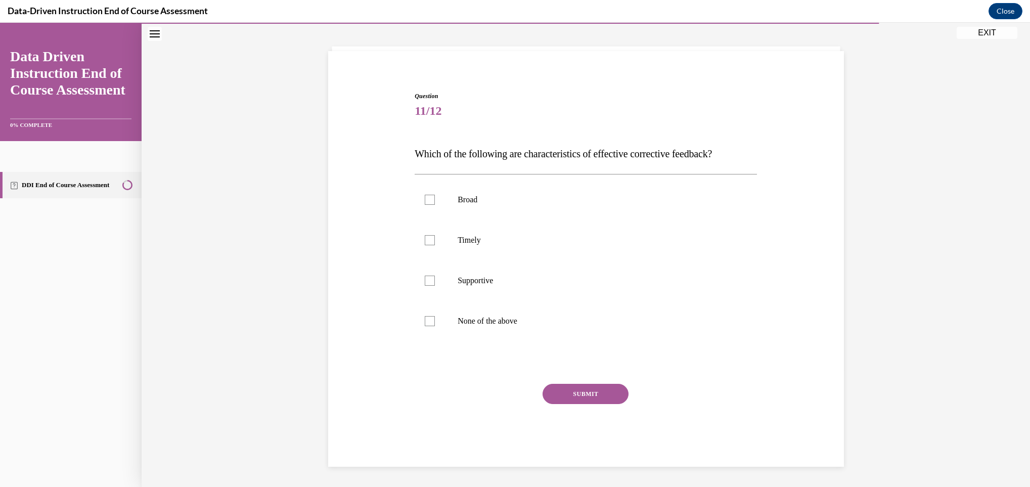
scroll to position [49, 0]
click at [468, 202] on p "Broad" at bounding box center [595, 200] width 274 height 10
click at [435, 202] on input "Broad" at bounding box center [430, 200] width 10 height 10
checkbox input "true"
click at [468, 243] on p "Timely" at bounding box center [595, 240] width 274 height 10
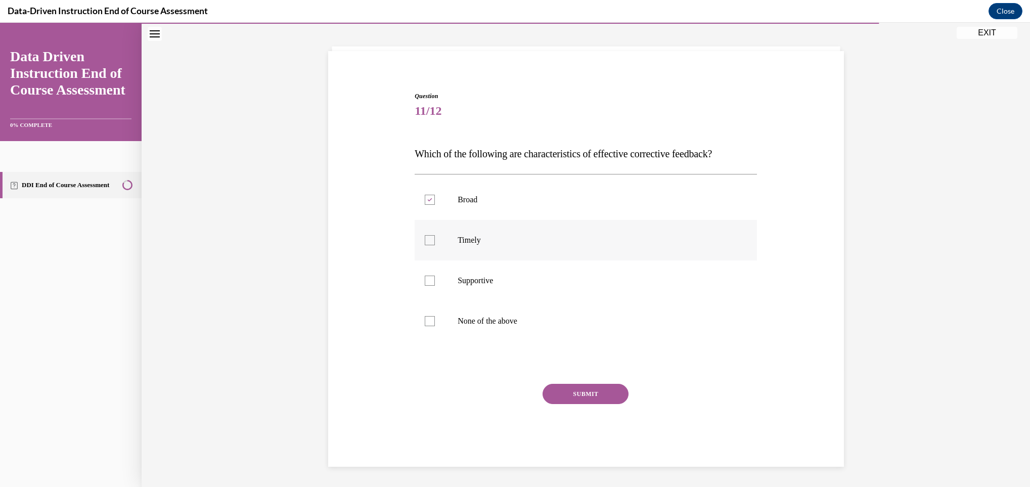
click at [435, 243] on input "Timely" at bounding box center [430, 240] width 10 height 10
checkbox input "true"
click at [559, 401] on button "SUBMIT" at bounding box center [586, 394] width 86 height 20
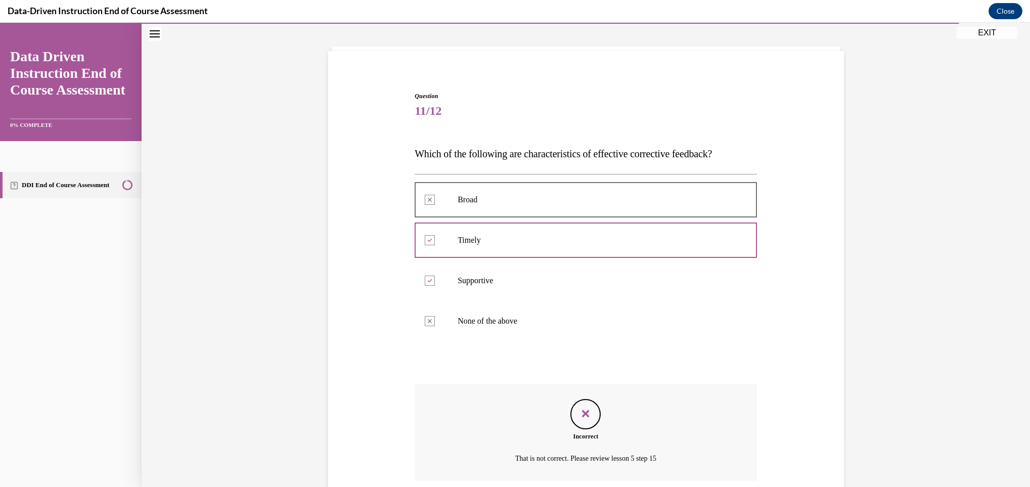
scroll to position [131, 0]
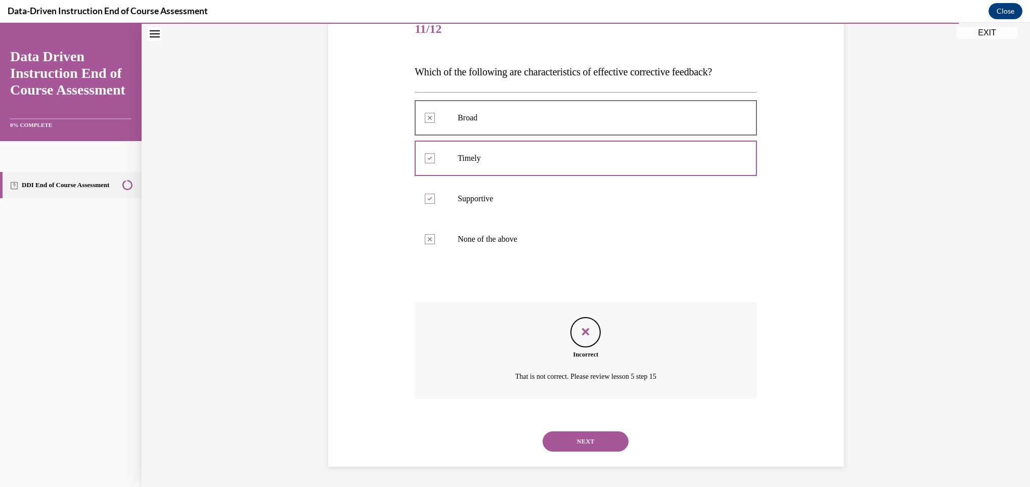
click at [589, 432] on button "NEXT" at bounding box center [586, 441] width 86 height 20
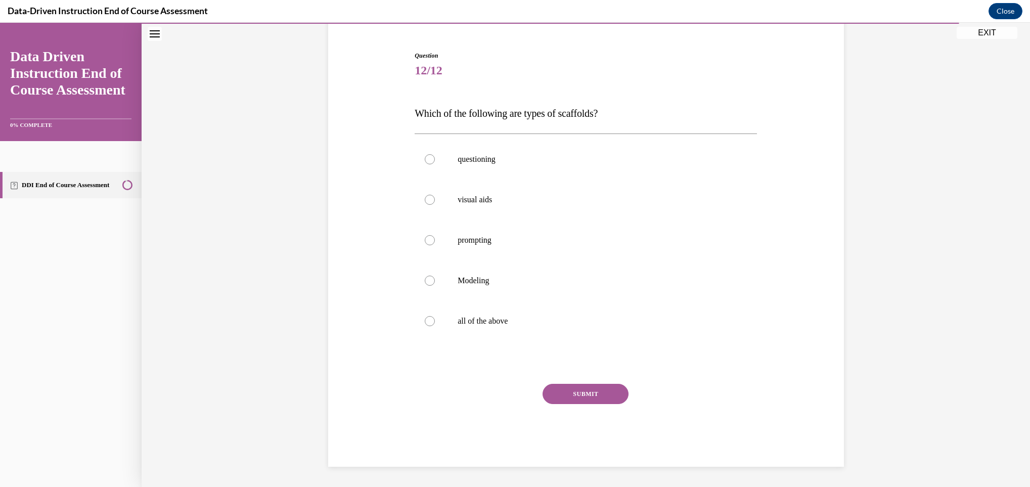
scroll to position [89, 0]
click at [443, 310] on label "all of the above" at bounding box center [586, 321] width 342 height 40
click at [435, 316] on input "all of the above" at bounding box center [430, 321] width 10 height 10
radio input "true"
click at [551, 388] on button "SUBMIT" at bounding box center [586, 394] width 86 height 20
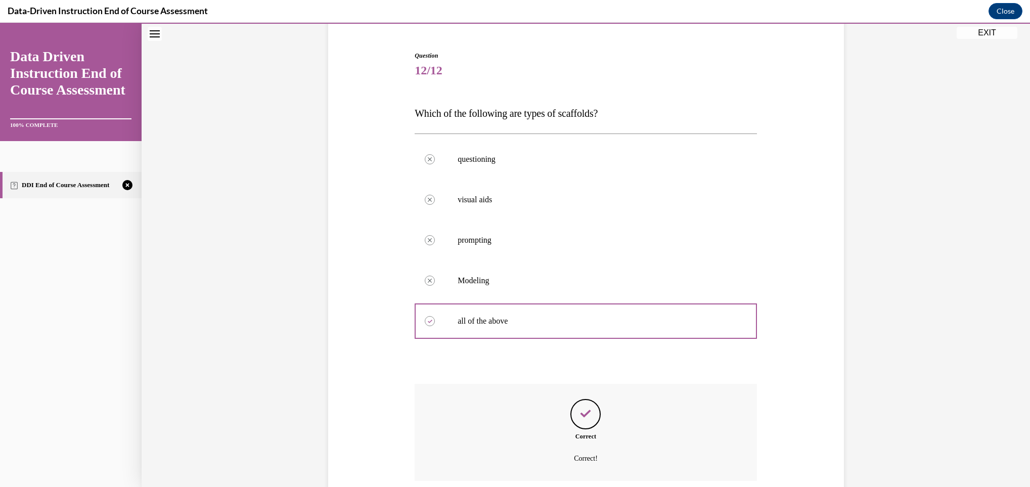
scroll to position [171, 0]
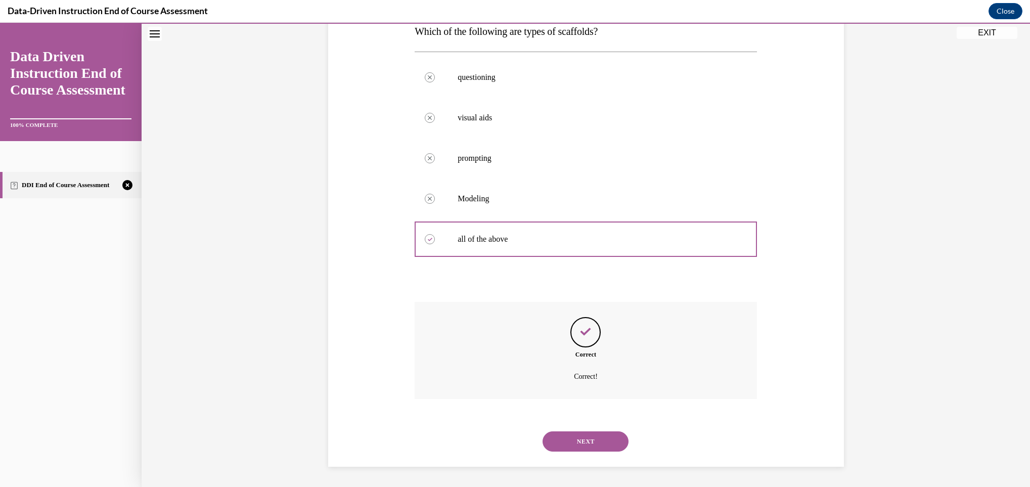
click at [574, 431] on button "NEXT" at bounding box center [586, 441] width 86 height 20
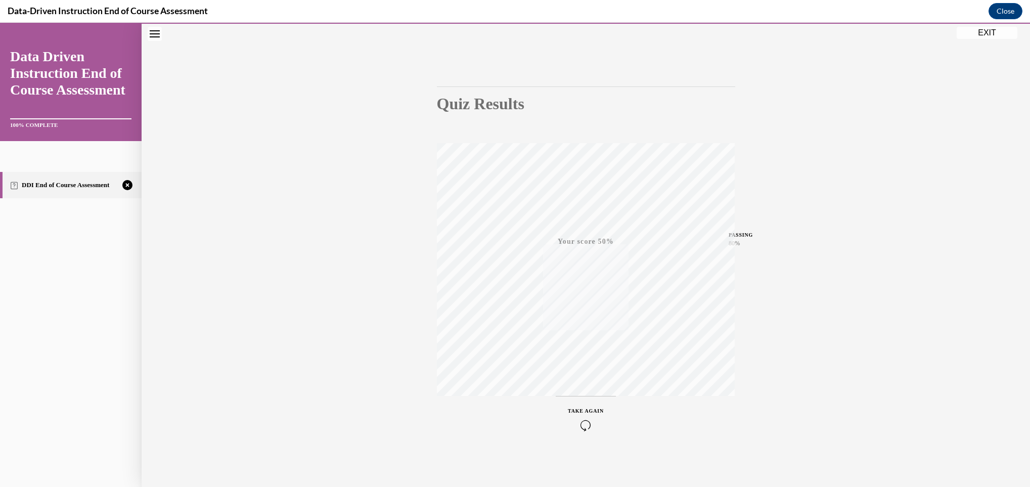
click at [589, 420] on icon "button" at bounding box center [586, 425] width 36 height 11
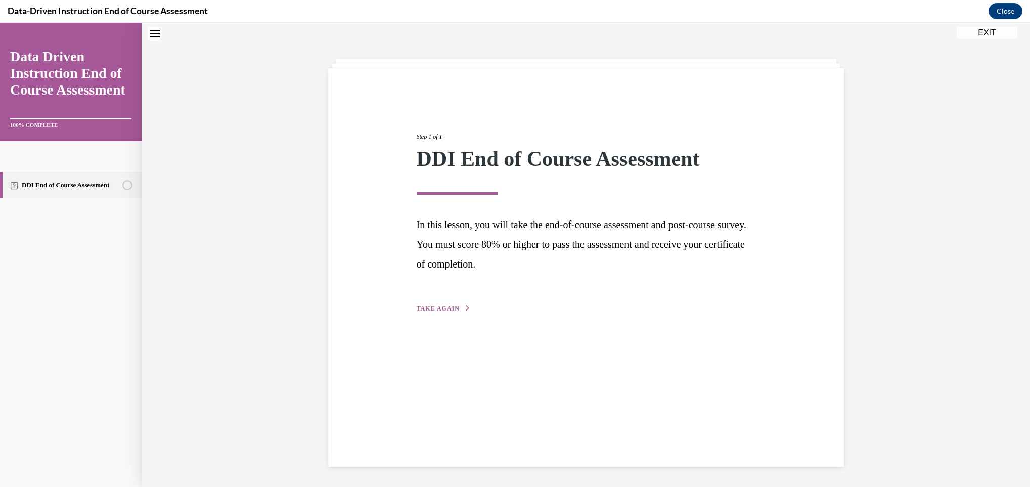
scroll to position [32, 0]
click at [463, 300] on div "Step 1 of 1 DDI End of Course Assessment In this lesson, you will take the end-…" at bounding box center [586, 211] width 354 height 205
click at [455, 305] on button "TAKE AGAIN" at bounding box center [444, 308] width 54 height 9
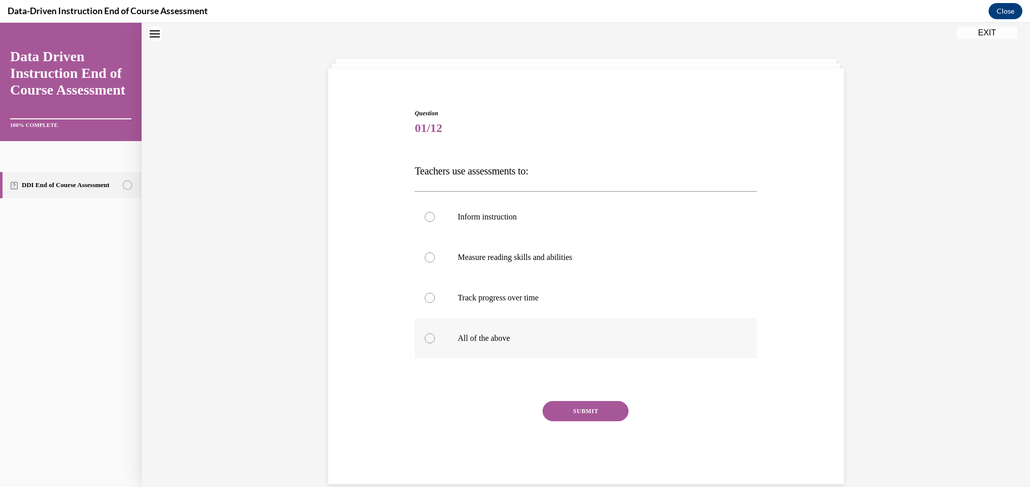
click at [472, 332] on label "All of the above" at bounding box center [586, 338] width 342 height 40
click at [435, 333] on input "All of the above" at bounding box center [430, 338] width 10 height 10
radio input "true"
click at [591, 414] on button "SUBMIT" at bounding box center [586, 411] width 86 height 20
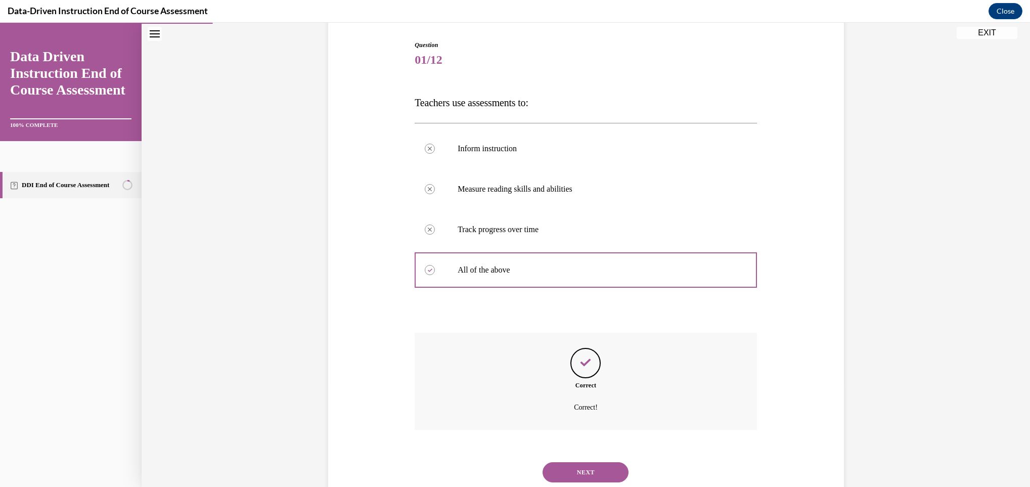
scroll to position [131, 0]
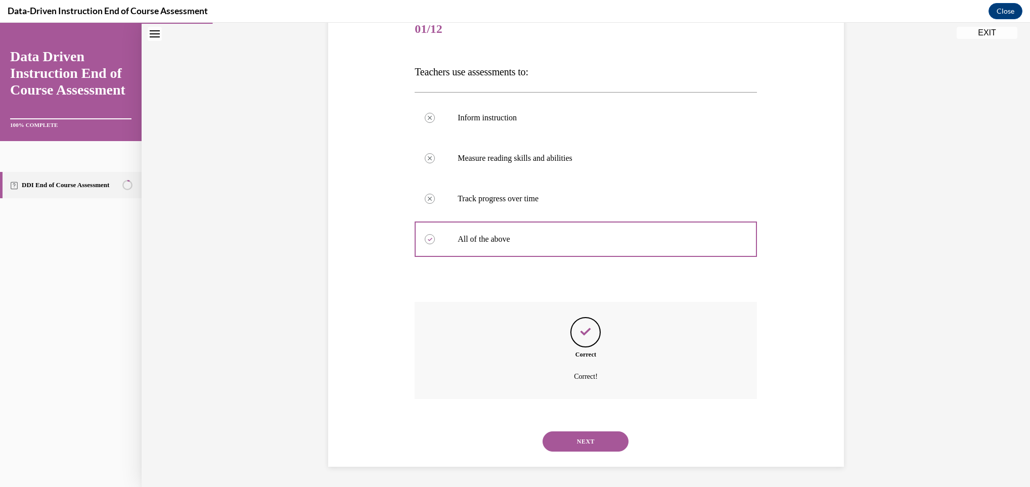
click at [594, 434] on button "NEXT" at bounding box center [586, 441] width 86 height 20
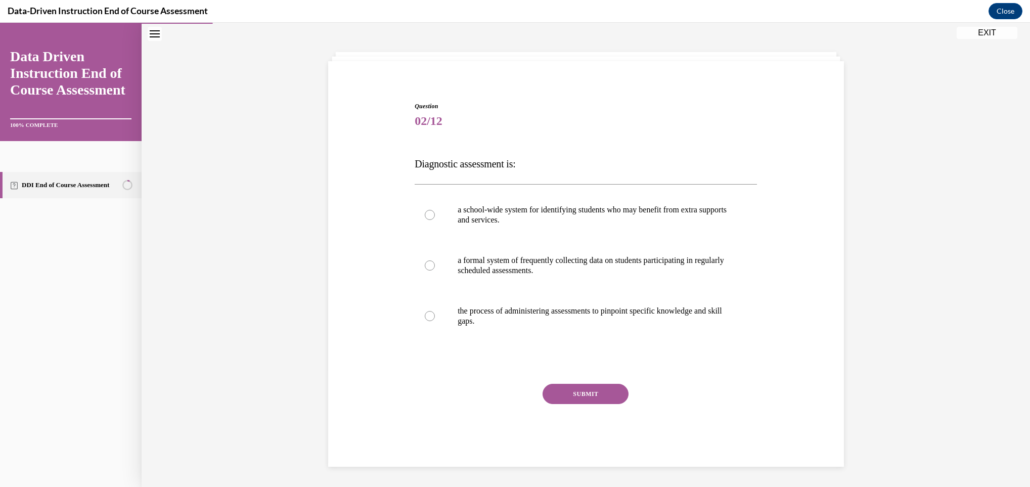
scroll to position [39, 0]
click at [475, 324] on p "the process of administering assessments to pinpoint specific knowledge and ski…" at bounding box center [595, 316] width 274 height 20
click at [435, 321] on input "the process of administering assessments to pinpoint specific knowledge and ski…" at bounding box center [430, 316] width 10 height 10
radio input "true"
click at [564, 395] on button "SUBMIT" at bounding box center [586, 394] width 86 height 20
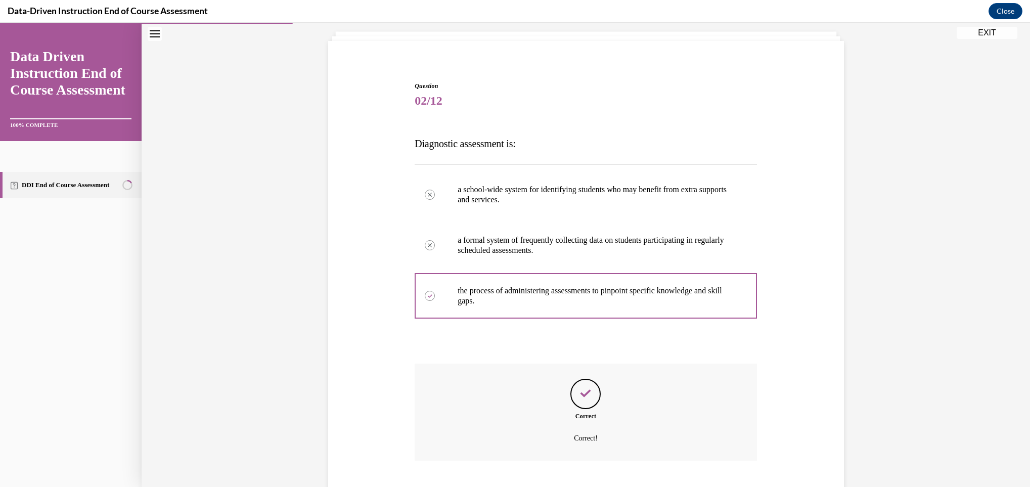
scroll to position [120, 0]
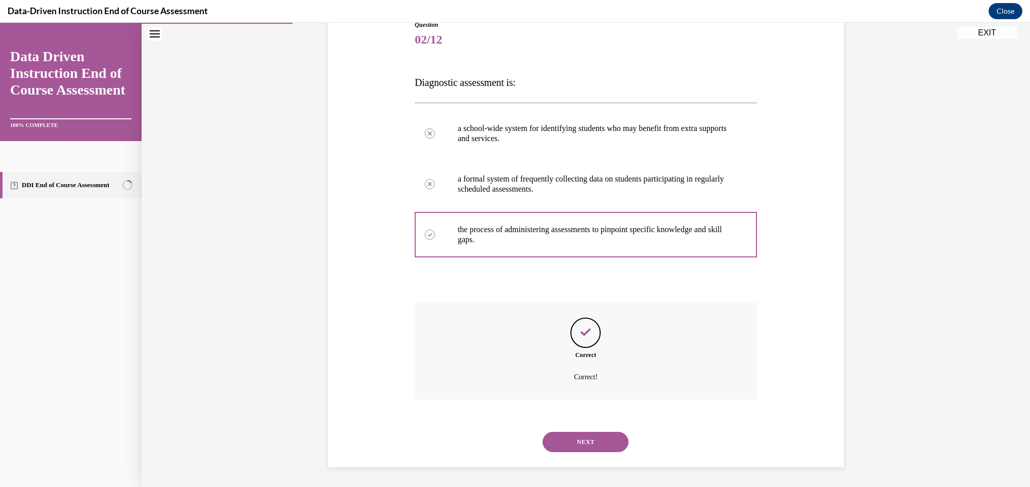
click at [568, 432] on button "NEXT" at bounding box center [586, 442] width 86 height 20
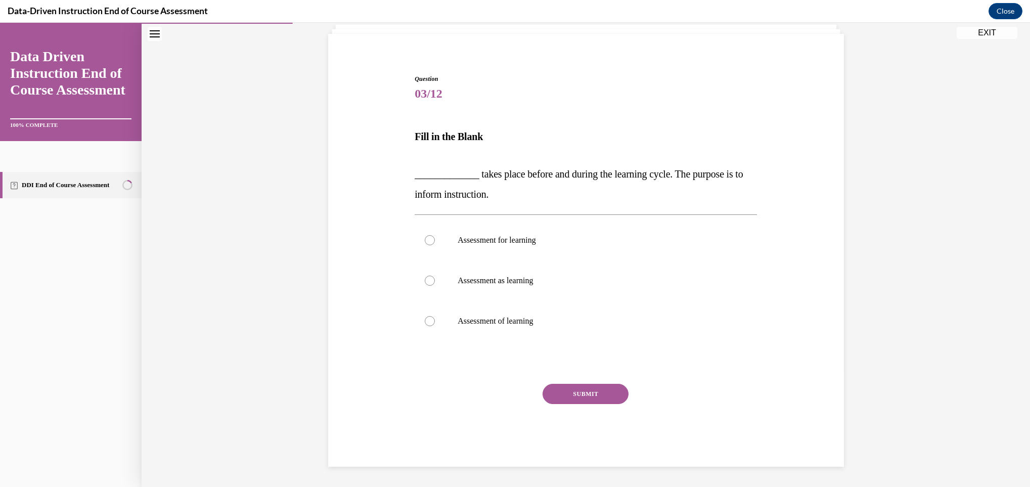
scroll to position [67, 0]
click at [498, 244] on p "Assessment for learning" at bounding box center [595, 240] width 274 height 10
click at [435, 244] on input "Assessment for learning" at bounding box center [430, 240] width 10 height 10
radio input "true"
click at [571, 390] on button "SUBMIT" at bounding box center [586, 394] width 86 height 20
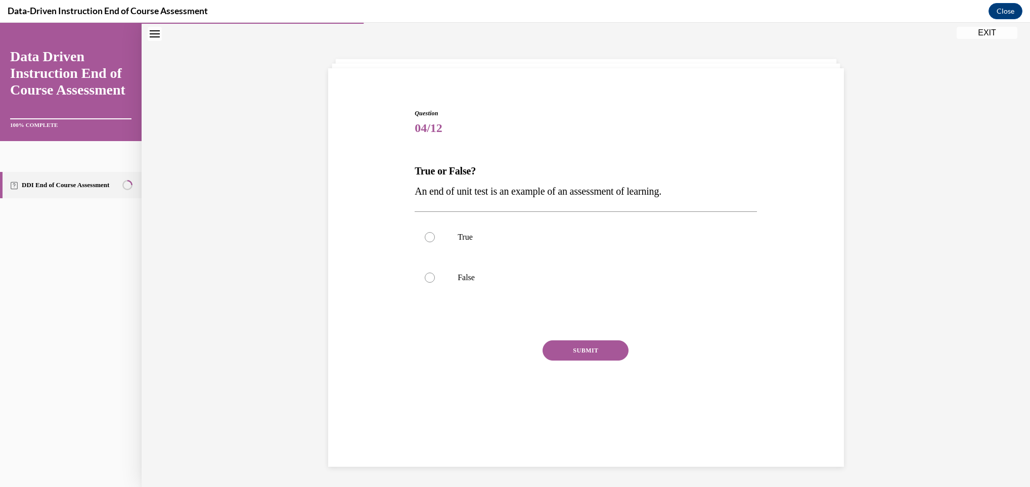
scroll to position [32, 0]
click at [516, 232] on p "True" at bounding box center [595, 237] width 274 height 10
click at [435, 232] on input "True" at bounding box center [430, 237] width 10 height 10
radio input "true"
click at [571, 349] on button "SUBMIT" at bounding box center [586, 350] width 86 height 20
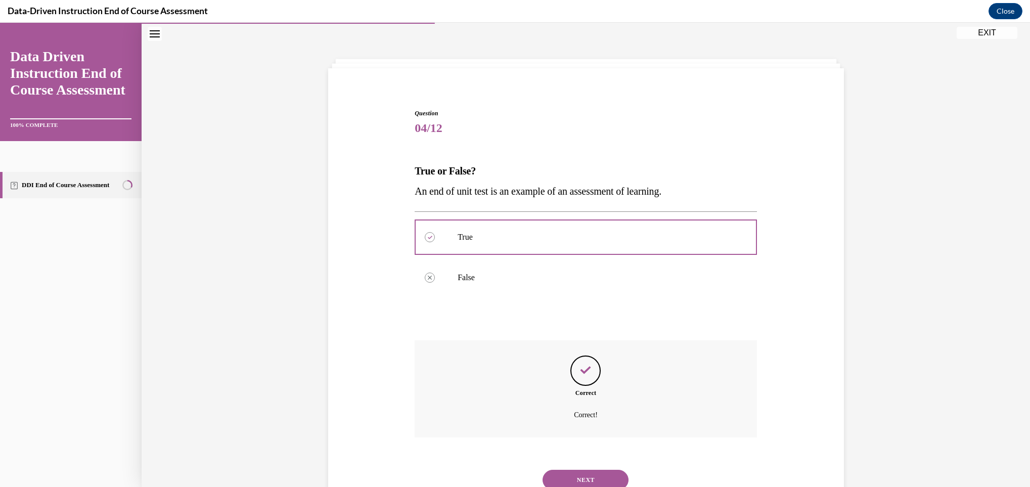
scroll to position [70, 0]
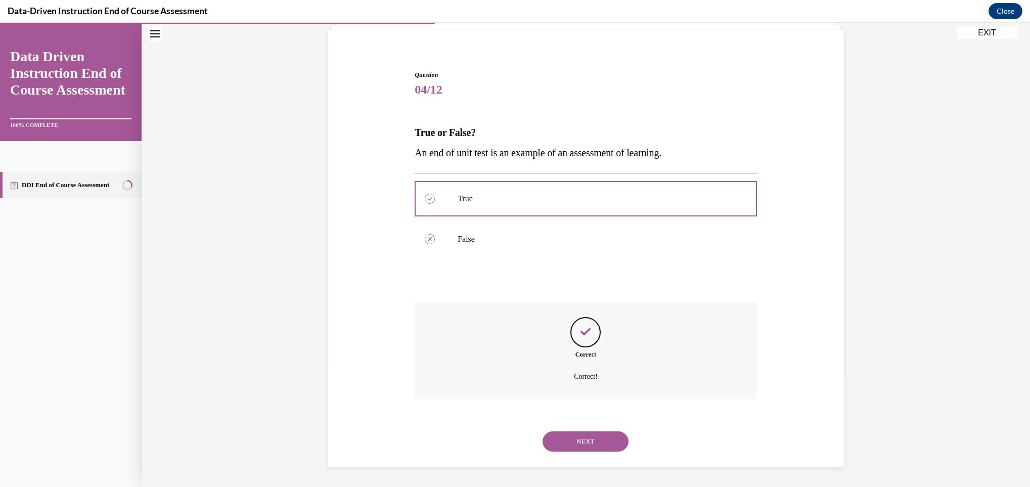
click at [571, 435] on button "NEXT" at bounding box center [586, 441] width 86 height 20
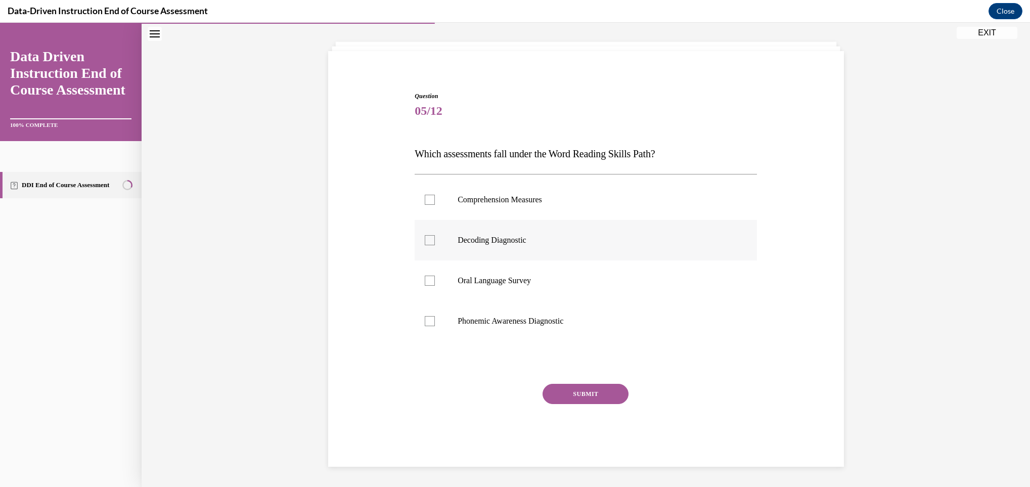
scroll to position [32, 0]
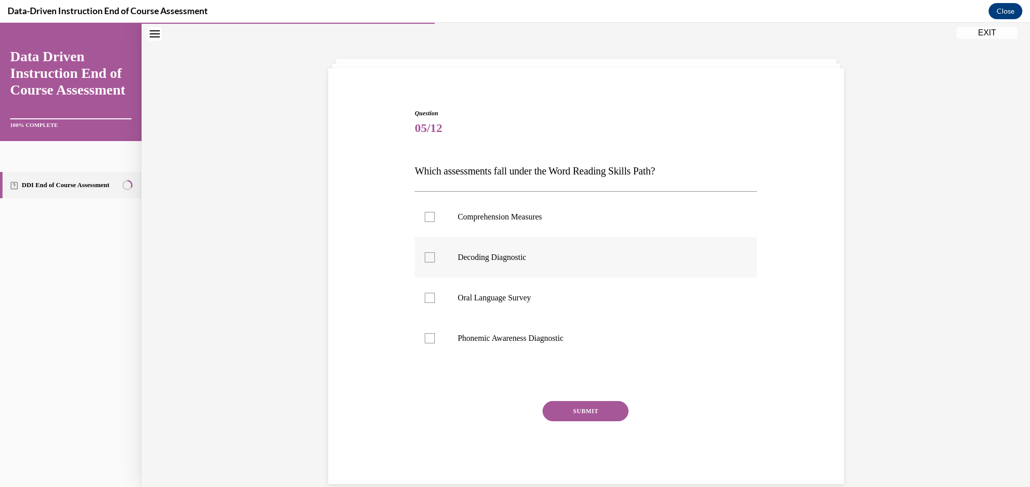
click at [466, 262] on p "Decoding Diagnostic" at bounding box center [595, 257] width 274 height 10
click at [435, 262] on input "Decoding Diagnostic" at bounding box center [430, 257] width 10 height 10
checkbox input "true"
click at [467, 340] on p "Phonemic Awareness Diagnostic" at bounding box center [595, 338] width 274 height 10
click at [435, 340] on input "Phonemic Awareness Diagnostic" at bounding box center [430, 338] width 10 height 10
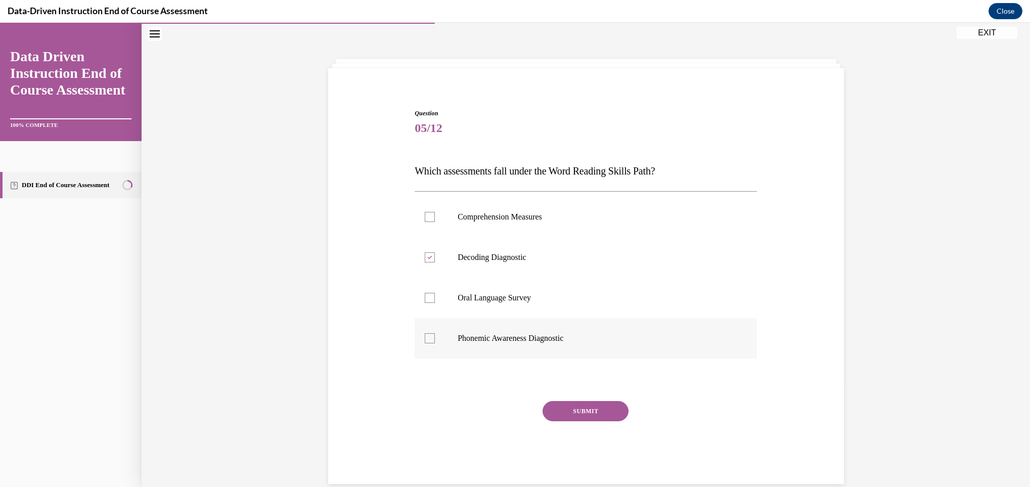
checkbox input "true"
click at [578, 415] on button "SUBMIT" at bounding box center [586, 411] width 86 height 20
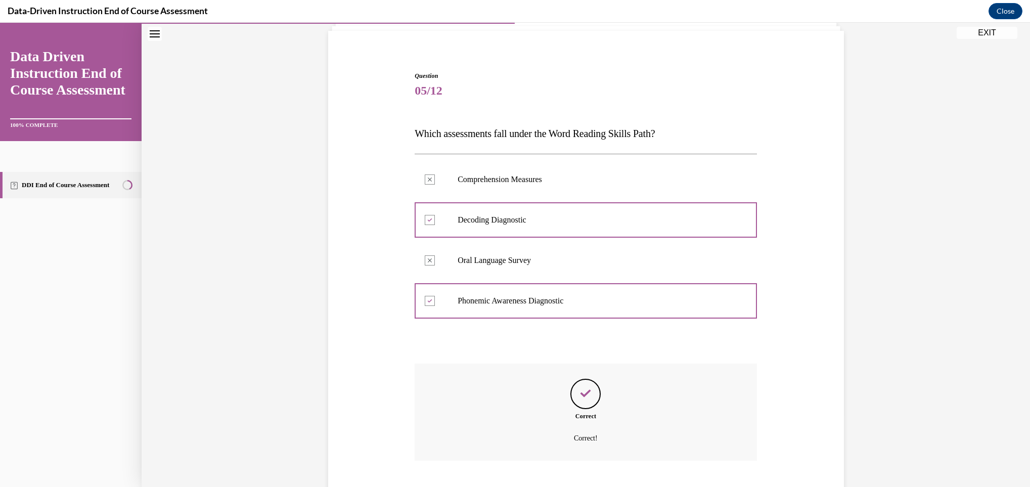
scroll to position [131, 0]
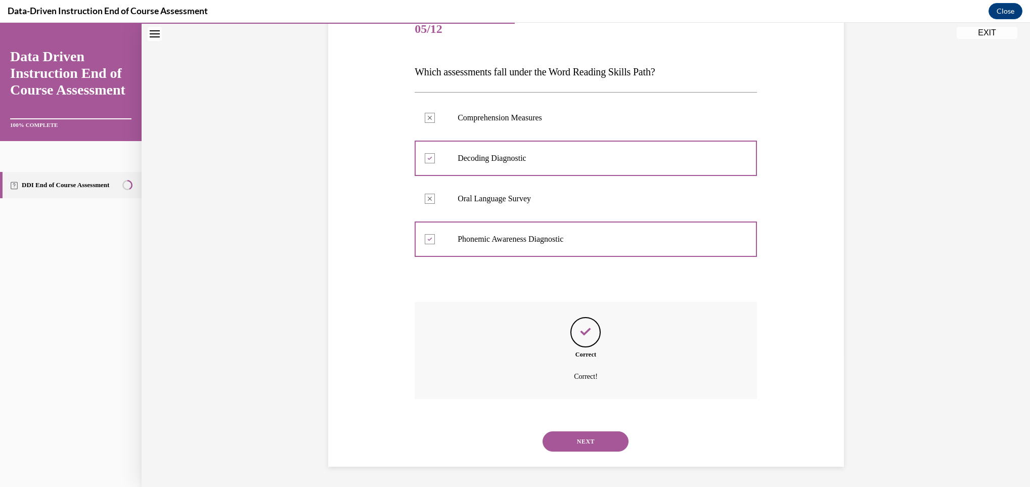
click at [606, 446] on button "NEXT" at bounding box center [586, 441] width 86 height 20
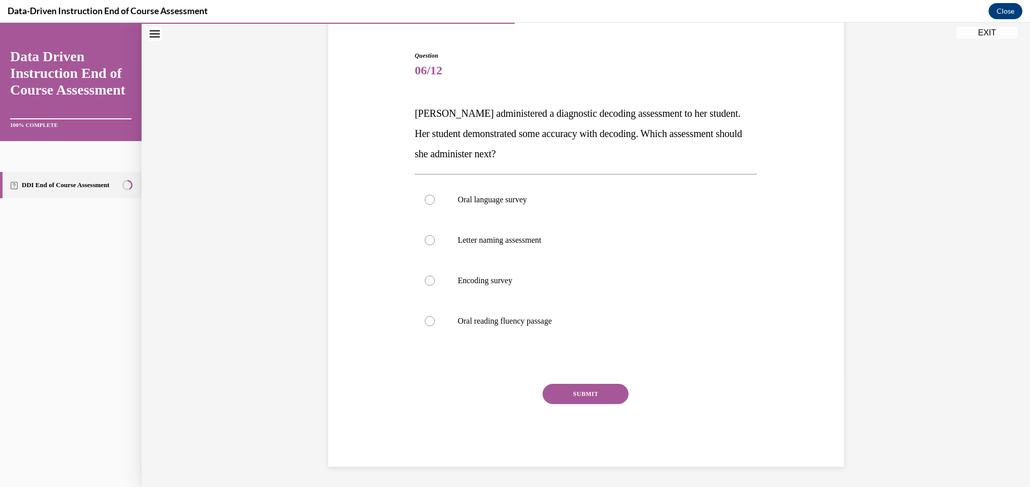
scroll to position [89, 0]
click at [469, 279] on p "Encoding survey" at bounding box center [595, 281] width 274 height 10
click at [435, 279] on input "Encoding survey" at bounding box center [430, 281] width 10 height 10
radio input "true"
click at [558, 387] on button "SUBMIT" at bounding box center [586, 394] width 86 height 20
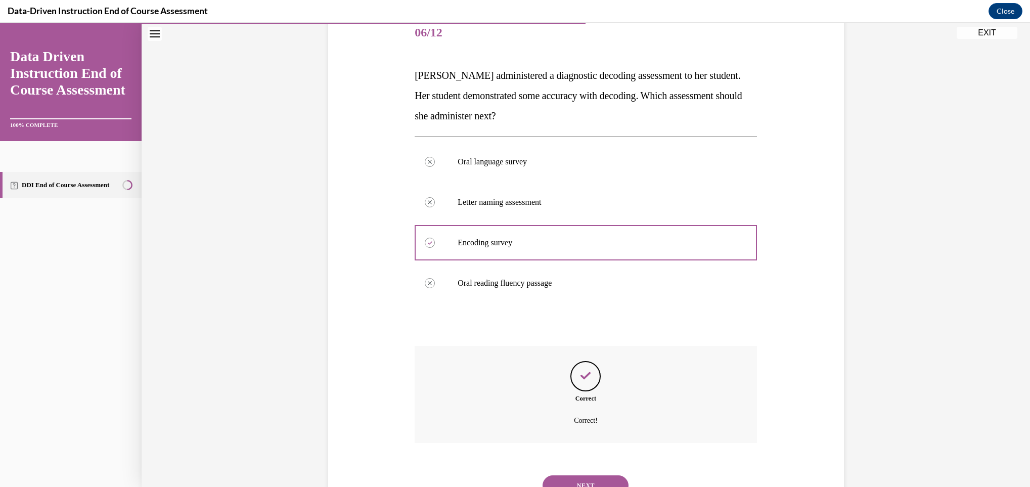
scroll to position [171, 0]
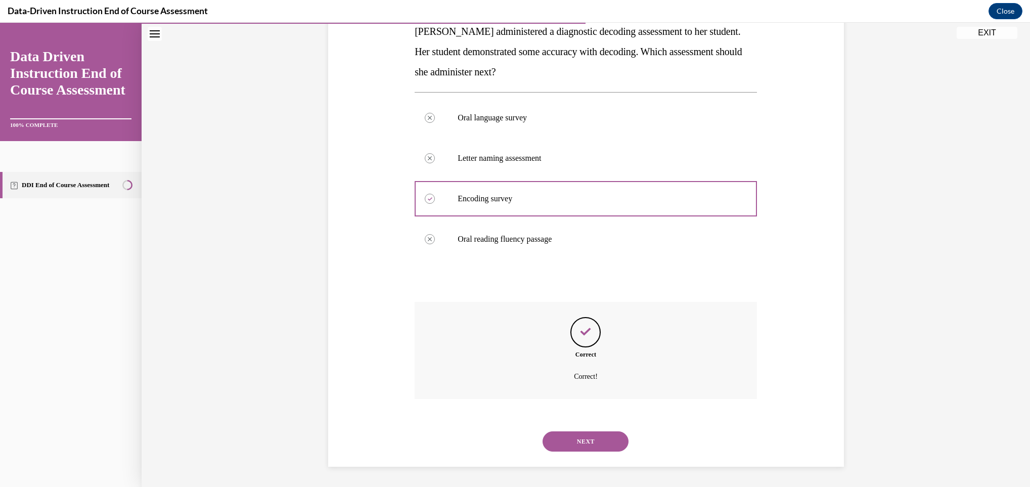
click at [605, 441] on button "NEXT" at bounding box center [586, 441] width 86 height 20
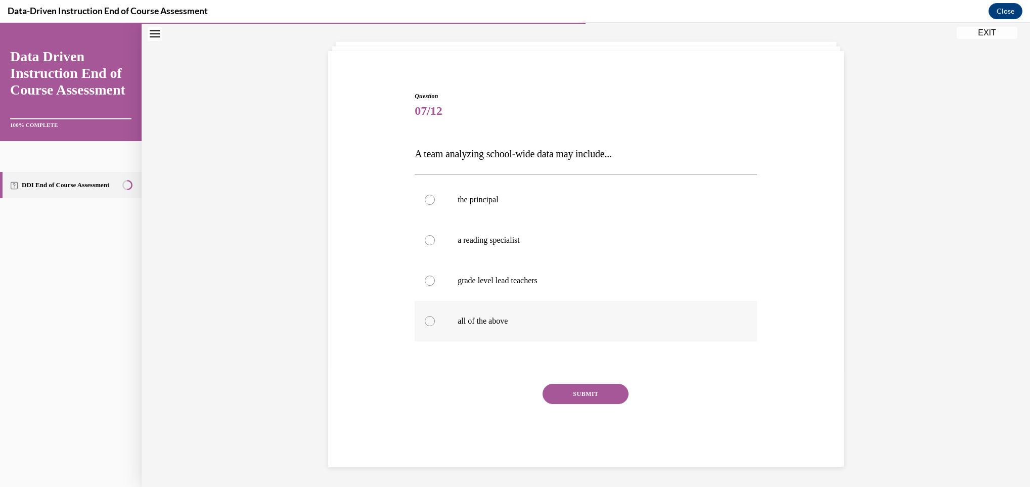
click at [477, 314] on label "all of the above" at bounding box center [586, 321] width 342 height 40
click at [435, 316] on input "all of the above" at bounding box center [430, 321] width 10 height 10
radio input "true"
click at [560, 390] on button "SUBMIT" at bounding box center [586, 394] width 86 height 20
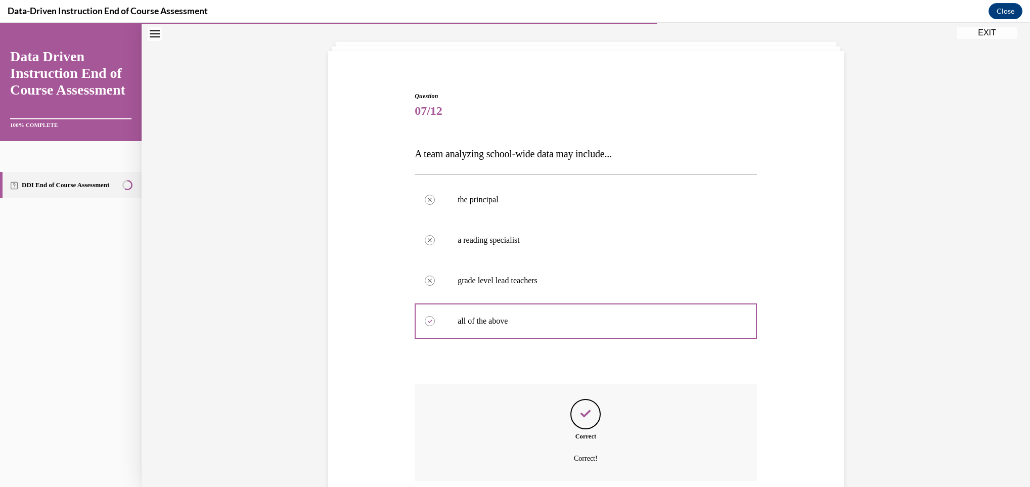
scroll to position [131, 0]
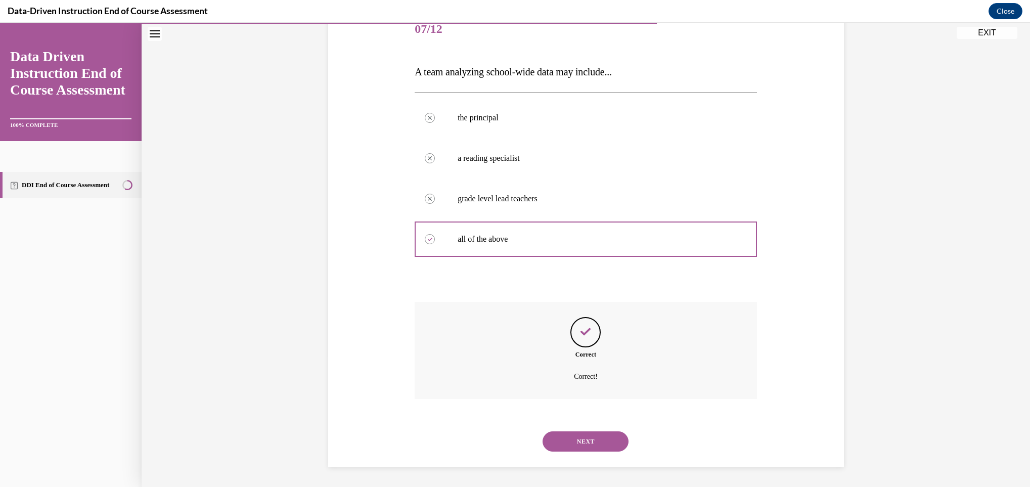
click at [575, 429] on div "NEXT" at bounding box center [586, 441] width 342 height 40
click at [569, 434] on button "NEXT" at bounding box center [586, 441] width 86 height 20
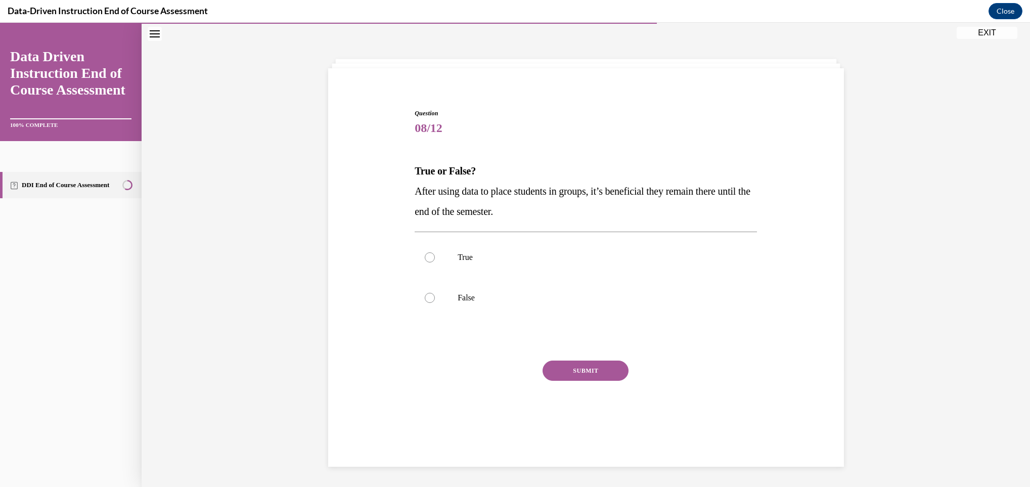
scroll to position [32, 0]
click at [458, 297] on p "False" at bounding box center [595, 298] width 274 height 10
click at [435, 297] on input "False" at bounding box center [430, 298] width 10 height 10
radio input "true"
click at [554, 366] on button "SUBMIT" at bounding box center [586, 370] width 86 height 20
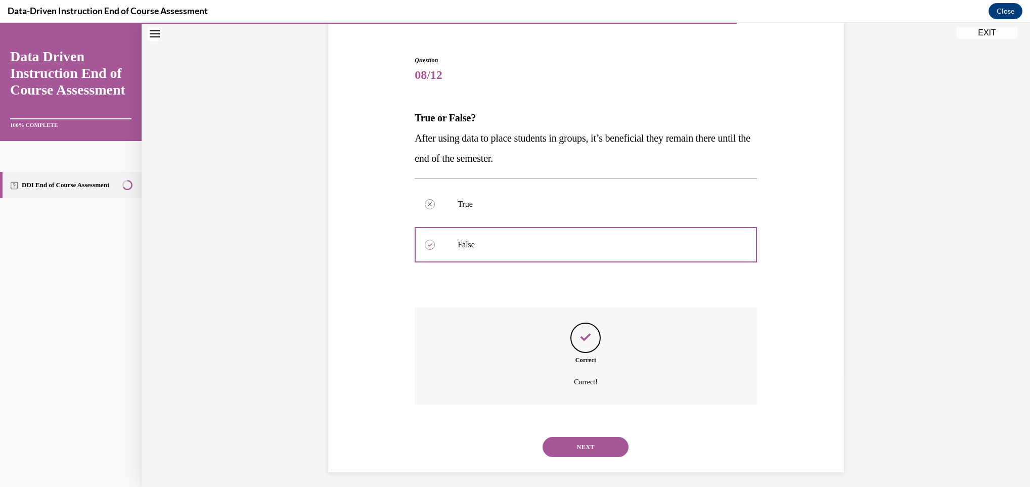
scroll to position [90, 0]
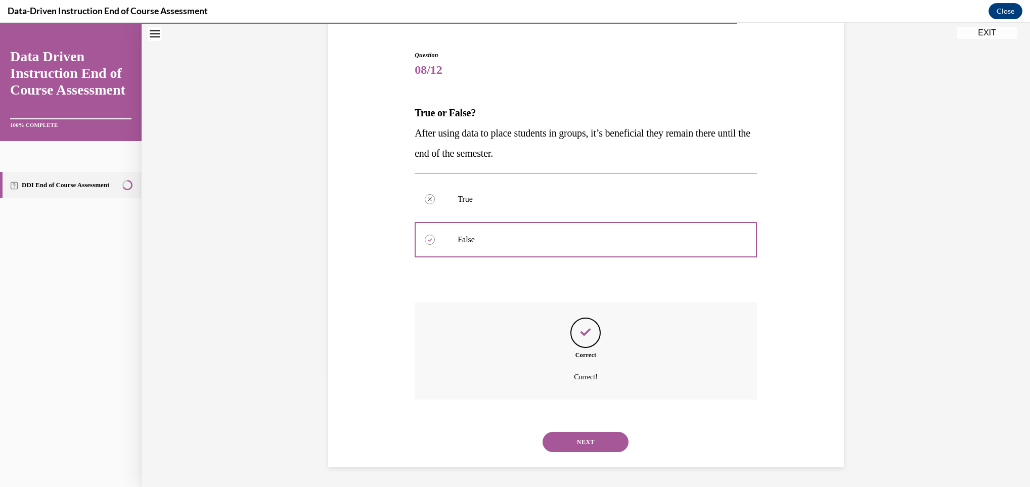
click at [591, 437] on button "NEXT" at bounding box center [586, 442] width 86 height 20
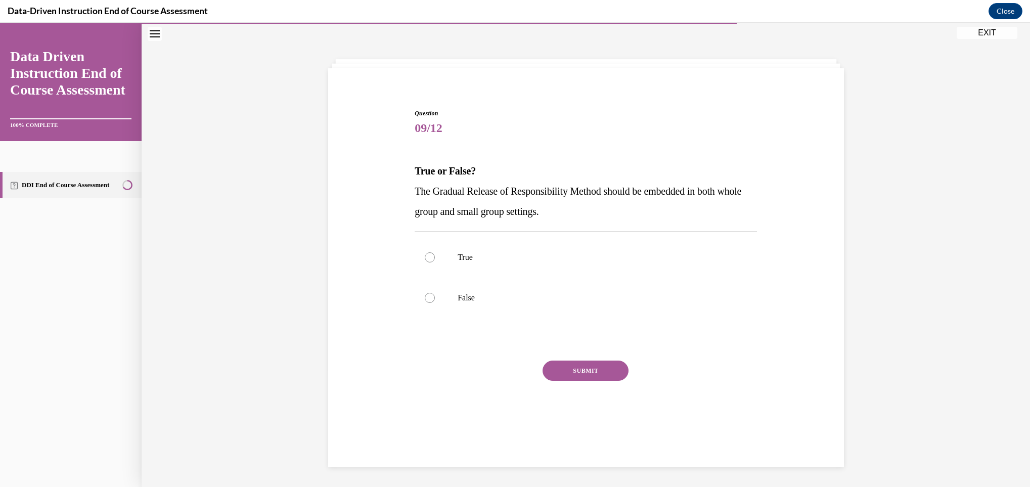
scroll to position [32, 0]
click at [513, 257] on p "True" at bounding box center [595, 257] width 274 height 10
click at [435, 257] on input "True" at bounding box center [430, 257] width 10 height 10
radio input "true"
click at [562, 368] on button "SUBMIT" at bounding box center [586, 370] width 86 height 20
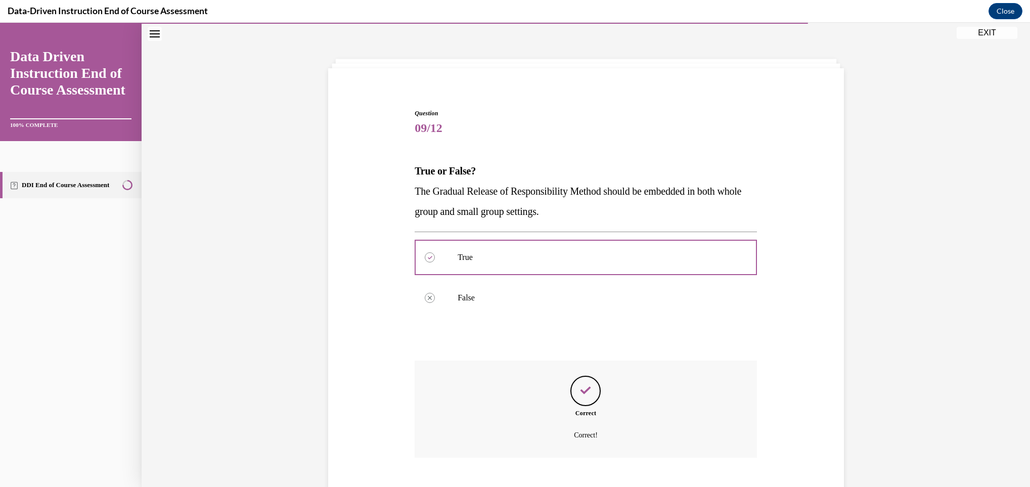
scroll to position [90, 0]
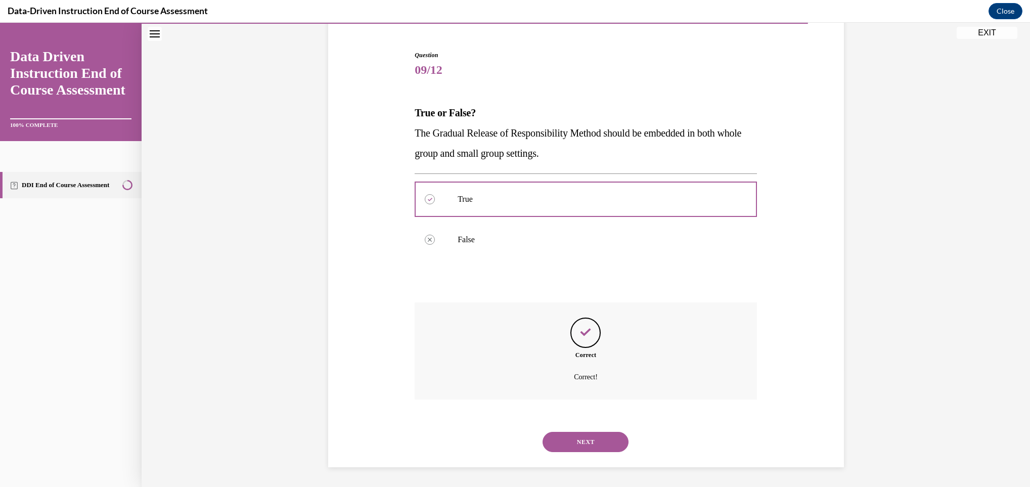
click at [585, 434] on button "NEXT" at bounding box center [586, 442] width 86 height 20
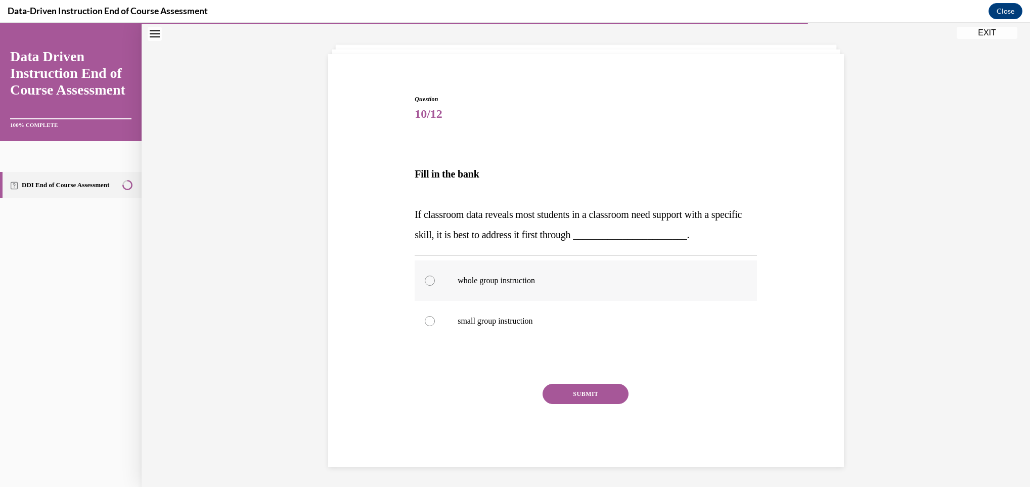
click at [493, 275] on label "whole group instruction" at bounding box center [586, 280] width 342 height 40
click at [435, 276] on input "whole group instruction" at bounding box center [430, 281] width 10 height 10
radio input "true"
click at [573, 393] on button "SUBMIT" at bounding box center [586, 394] width 86 height 20
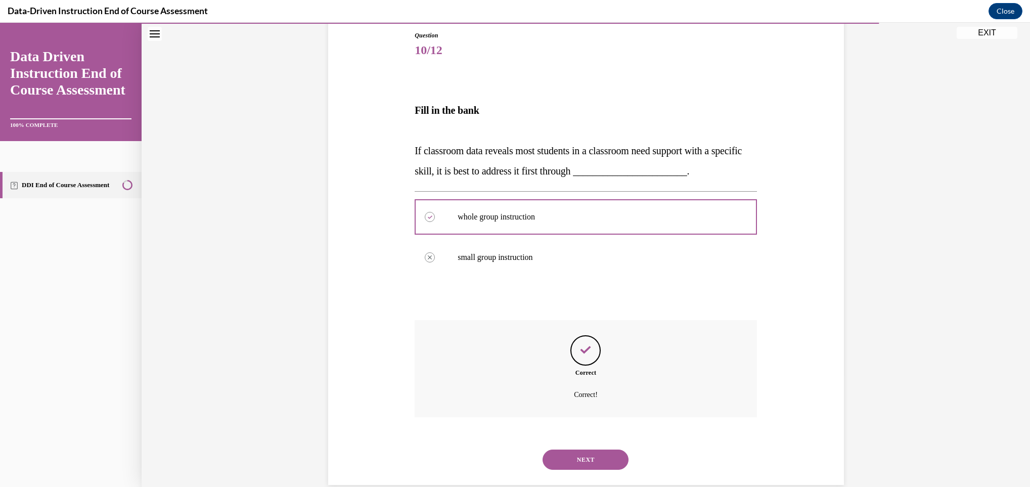
scroll to position [128, 0]
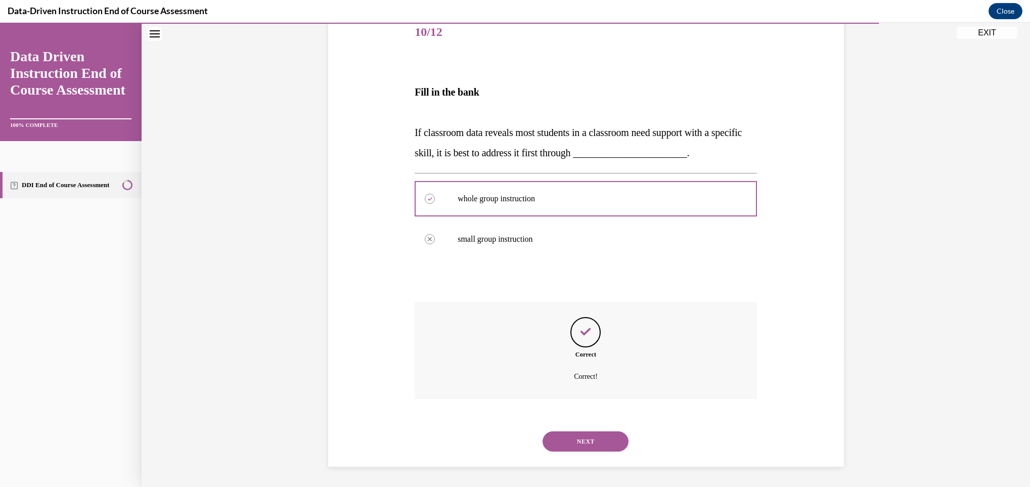
click at [569, 437] on button "NEXT" at bounding box center [586, 441] width 86 height 20
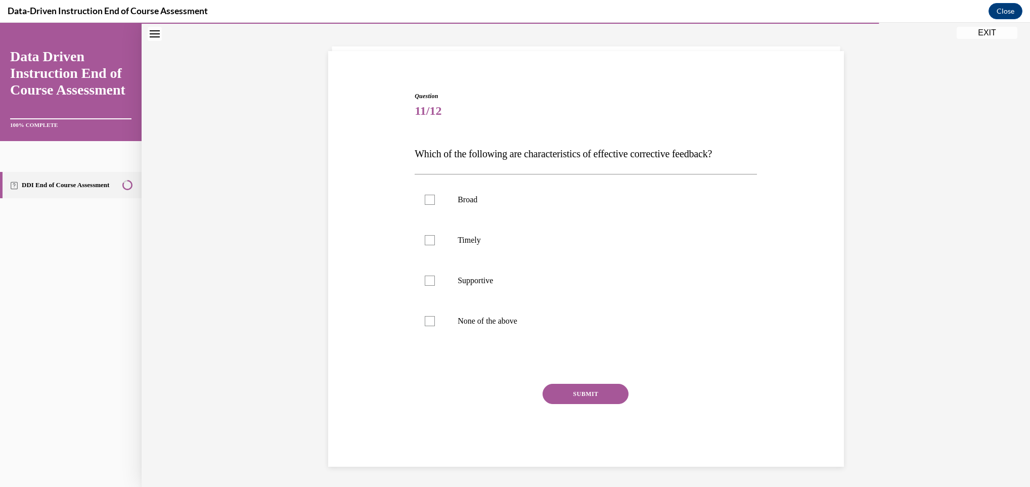
scroll to position [49, 0]
click at [486, 200] on p "Broad" at bounding box center [595, 200] width 274 height 10
click at [435, 200] on input "Broad" at bounding box center [430, 200] width 10 height 10
checkbox input "true"
click at [475, 231] on label "Timely" at bounding box center [586, 240] width 342 height 40
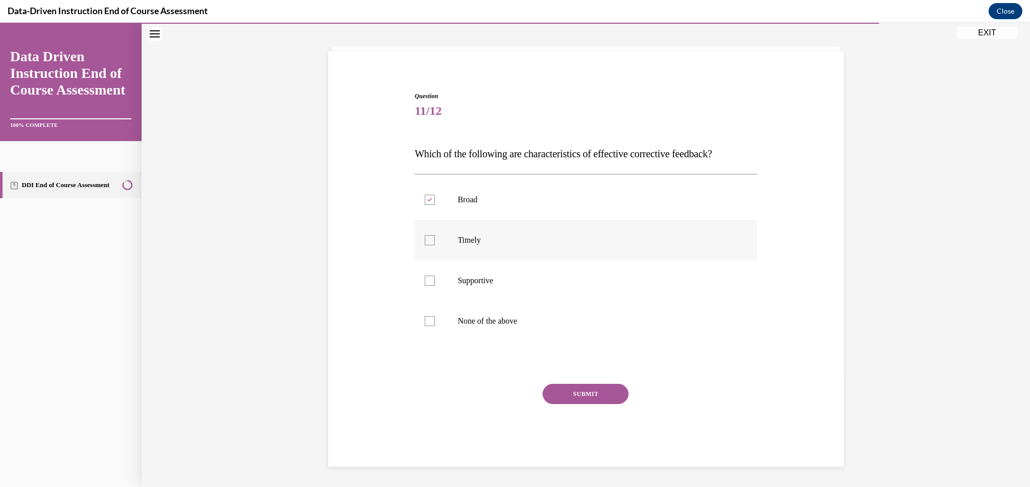
click at [435, 235] on input "Timely" at bounding box center [430, 240] width 10 height 10
checkbox input "true"
click at [470, 267] on label "Supportive" at bounding box center [586, 280] width 342 height 40
click at [435, 276] on input "Supportive" at bounding box center [430, 281] width 10 height 10
checkbox input "true"
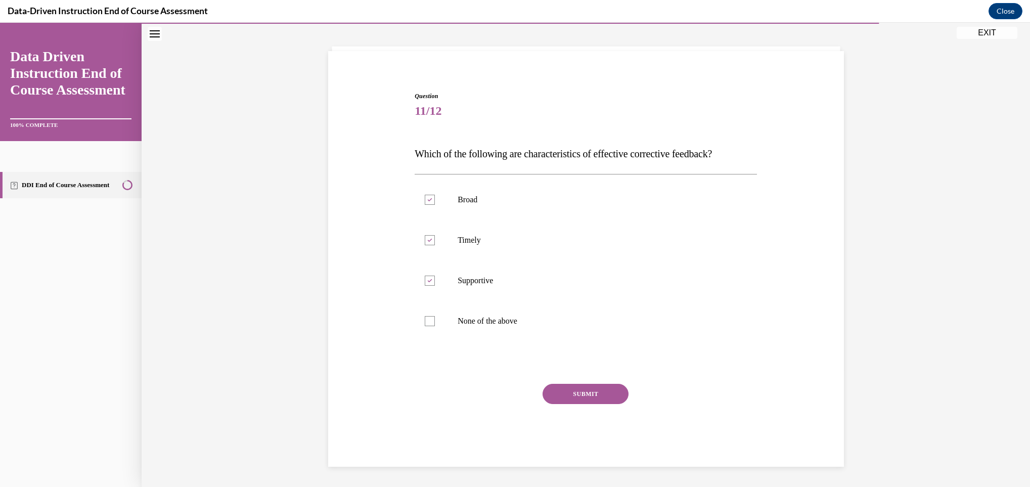
click at [567, 389] on button "SUBMIT" at bounding box center [586, 394] width 86 height 20
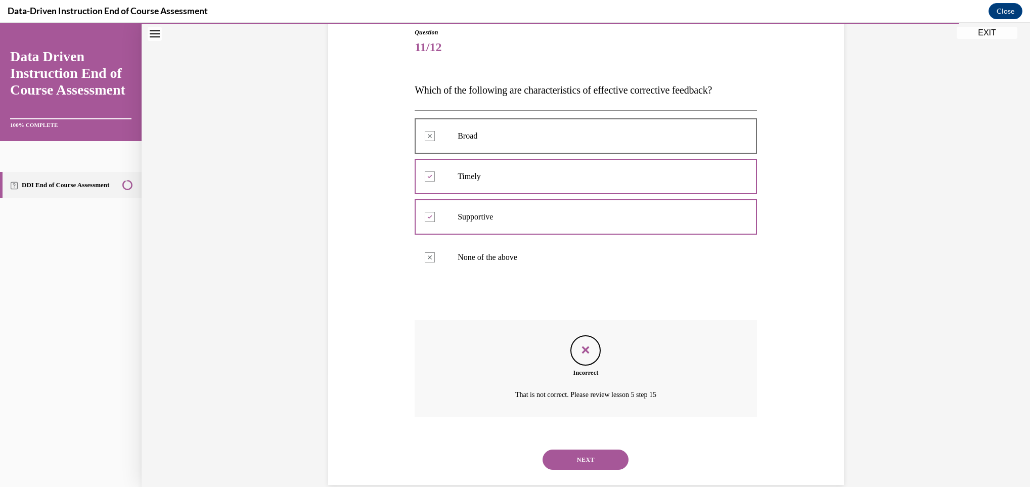
scroll to position [131, 0]
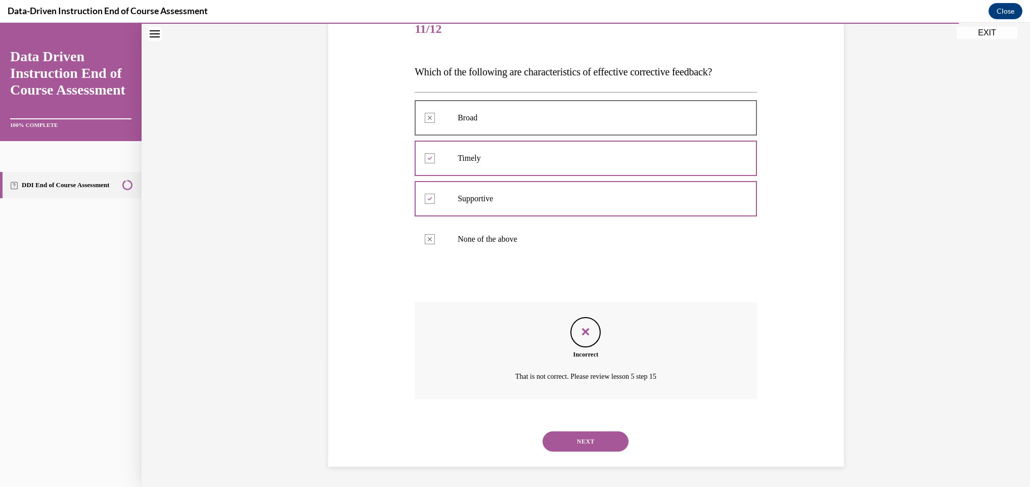
click at [581, 431] on button "NEXT" at bounding box center [586, 441] width 86 height 20
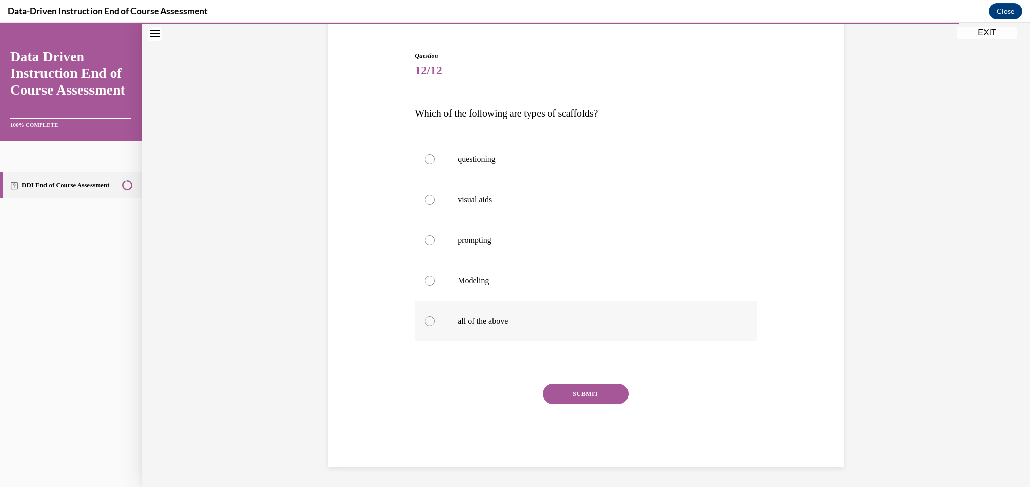
click at [440, 331] on label "all of the above" at bounding box center [586, 321] width 342 height 40
click at [435, 326] on input "all of the above" at bounding box center [430, 321] width 10 height 10
radio input "true"
click at [592, 402] on button "SUBMIT" at bounding box center [586, 394] width 86 height 20
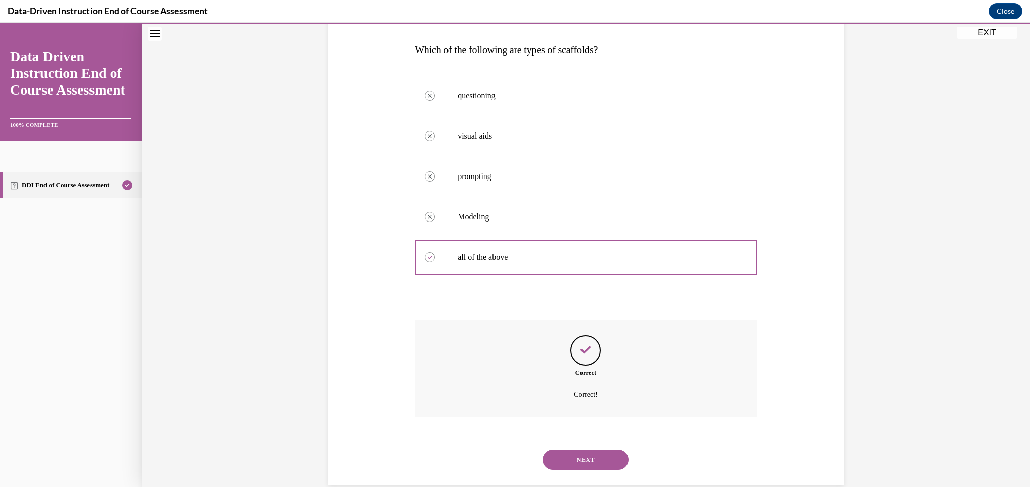
scroll to position [171, 0]
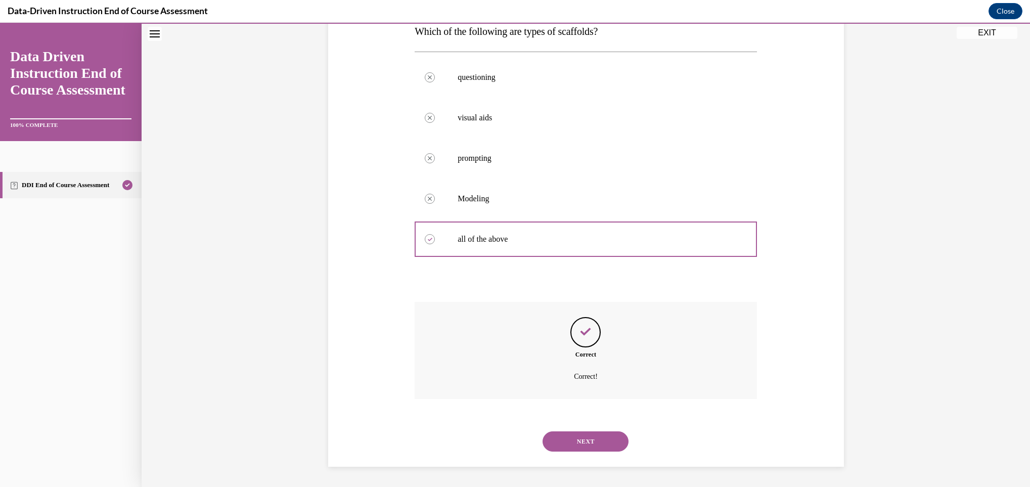
click at [598, 437] on button "NEXT" at bounding box center [586, 441] width 86 height 20
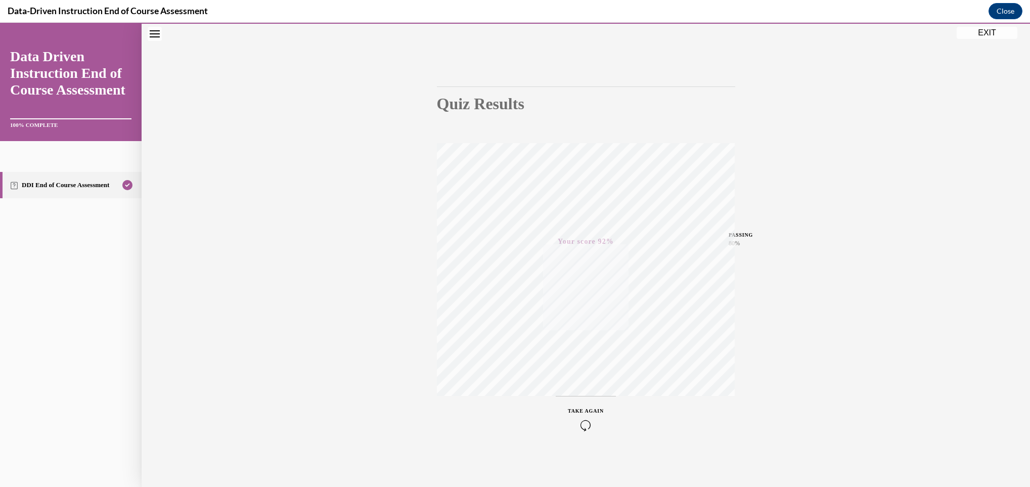
click at [982, 35] on button "EXIT" at bounding box center [987, 33] width 61 height 12
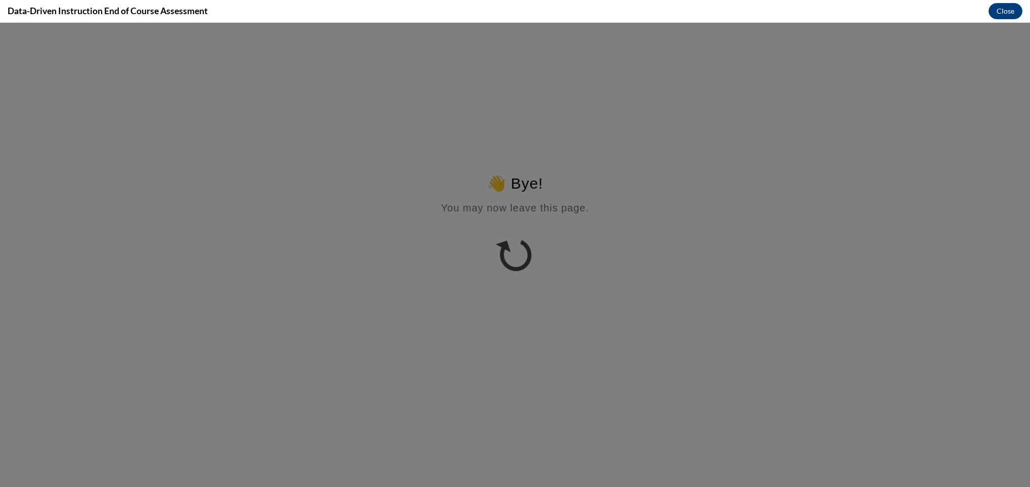
scroll to position [0, 0]
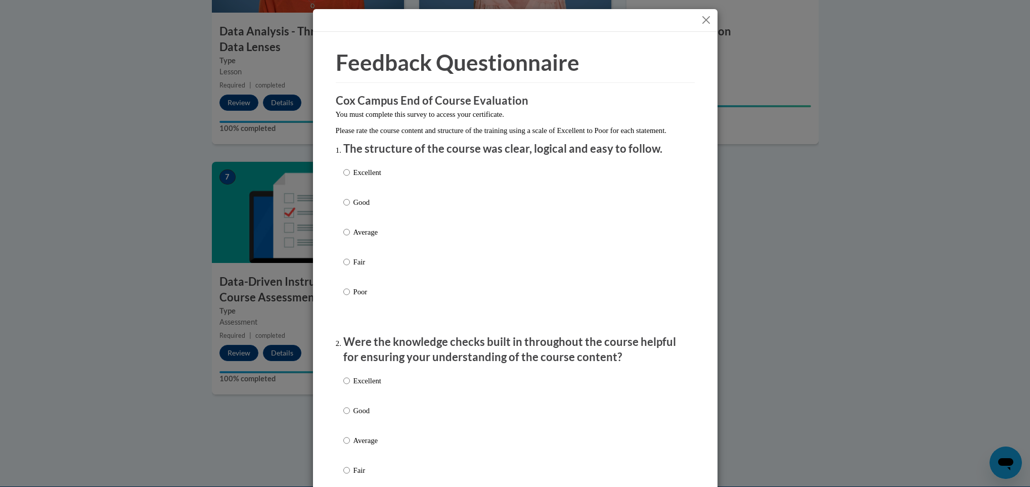
click at [375, 178] on p "Excellent" at bounding box center [367, 172] width 28 height 11
click at [350, 178] on input "Excellent" at bounding box center [346, 172] width 7 height 11
radio input "true"
click at [346, 395] on label "Excellent" at bounding box center [362, 388] width 38 height 27
click at [346, 386] on input "Excellent" at bounding box center [346, 380] width 7 height 11
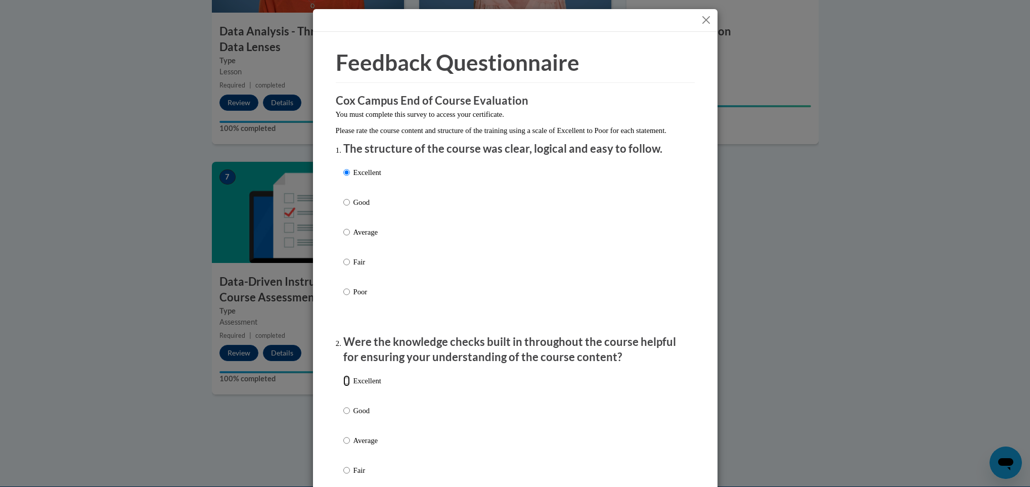
radio input "true"
click at [643, 266] on div "Excellent Good Average Fair Poor" at bounding box center [515, 244] width 344 height 165
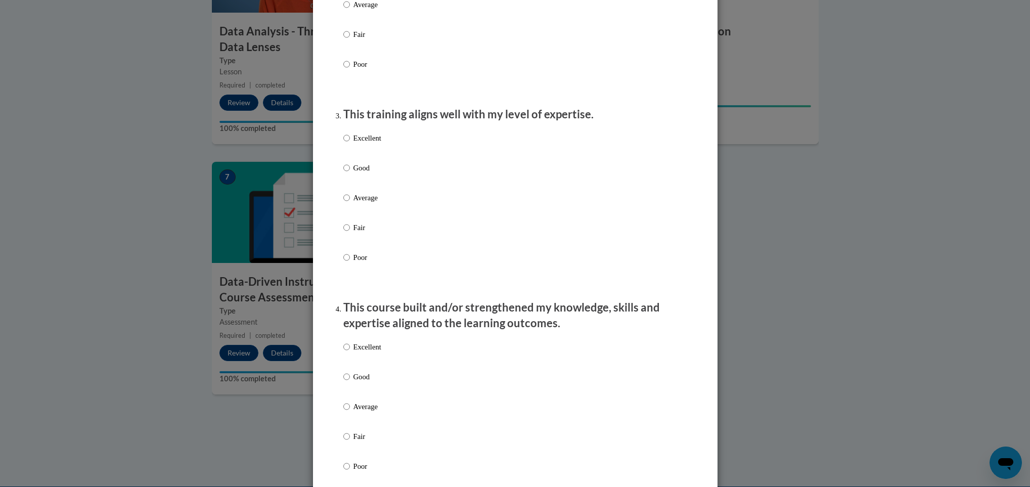
scroll to position [455, 0]
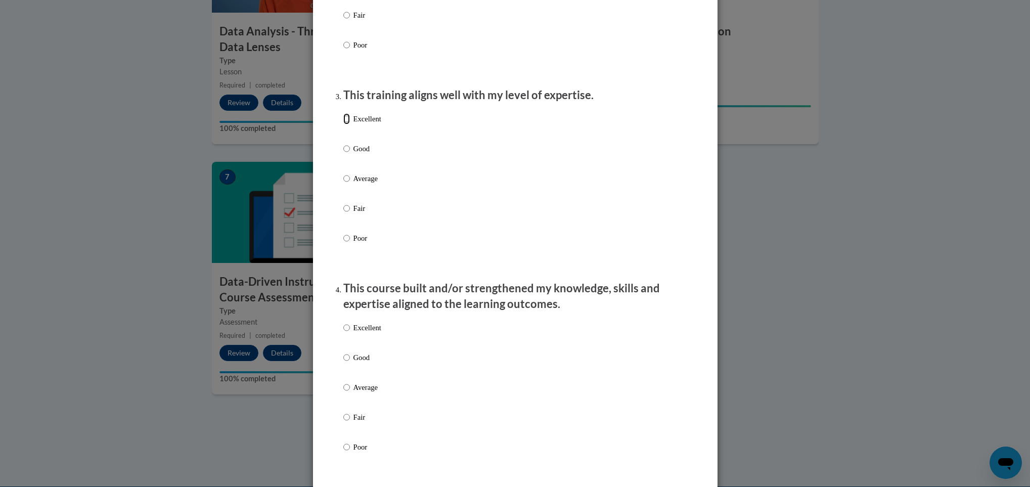
click at [343, 124] on input "Excellent" at bounding box center [346, 118] width 7 height 11
radio input "true"
click at [343, 333] on input "Excellent" at bounding box center [346, 327] width 7 height 11
radio input "true"
click at [370, 312] on p "This course built and/or strengthened my knowledge, skills and expertise aligne…" at bounding box center [515, 296] width 344 height 31
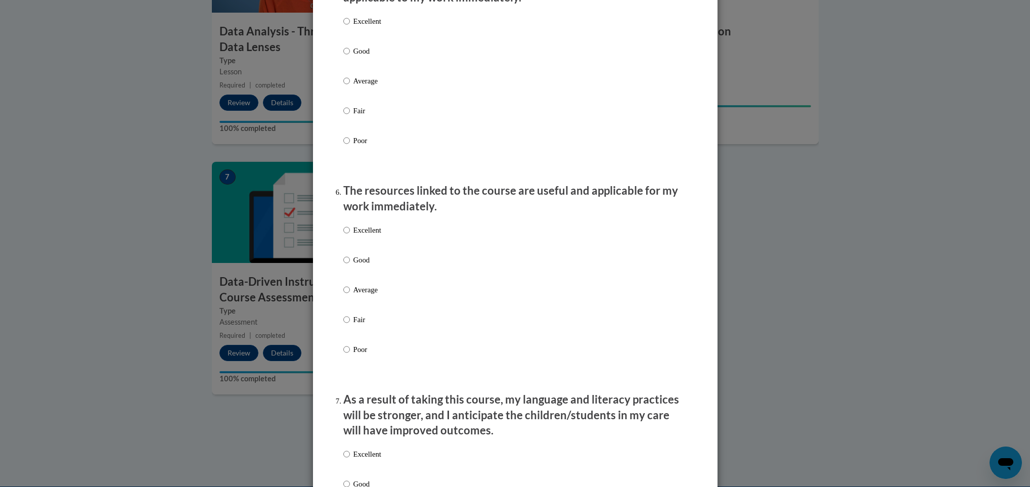
scroll to position [971, 0]
click at [344, 32] on label "Excellent" at bounding box center [362, 28] width 38 height 27
click at [344, 26] on input "Excellent" at bounding box center [346, 20] width 7 height 11
radio input "true"
click at [363, 235] on p "Excellent" at bounding box center [367, 228] width 28 height 11
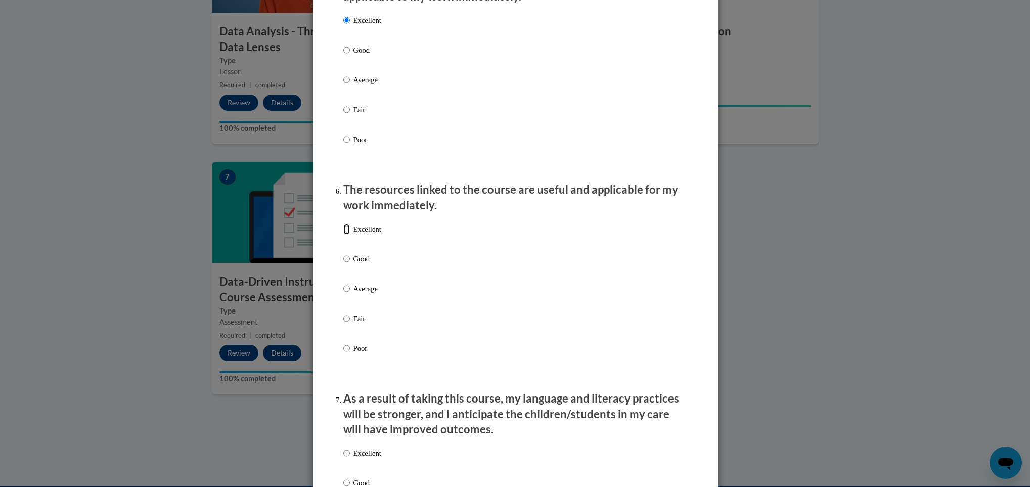
click at [350, 235] on input "Excellent" at bounding box center [346, 228] width 7 height 11
radio input "true"
click at [363, 459] on p "Excellent" at bounding box center [367, 452] width 28 height 11
click at [350, 459] on input "Excellent" at bounding box center [346, 452] width 7 height 11
radio input "true"
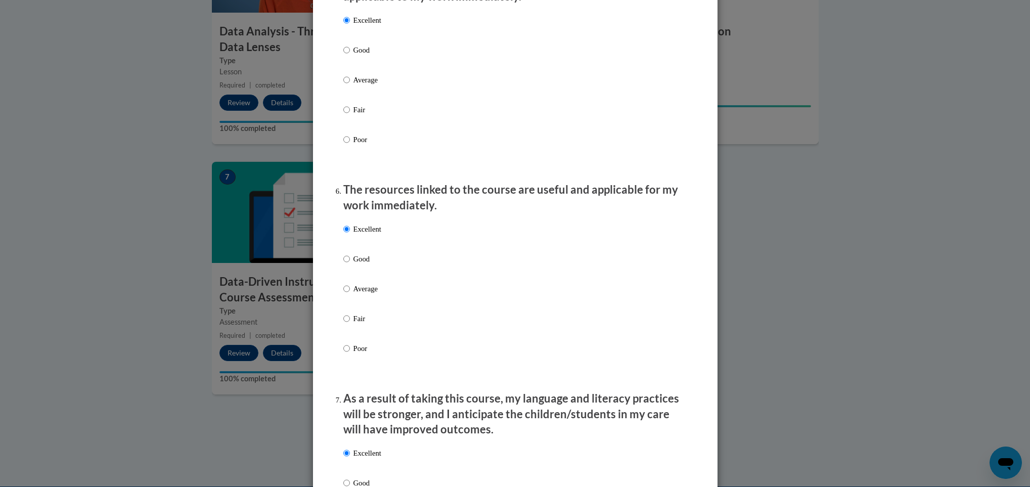
click at [388, 428] on p "As a result of taking this course, my language and literacy practices will be s…" at bounding box center [515, 414] width 344 height 47
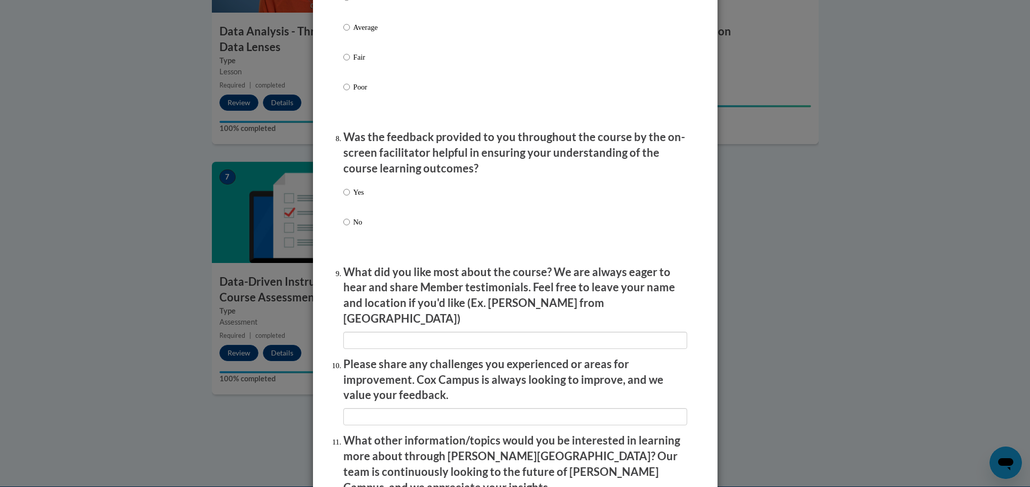
scroll to position [1486, 0]
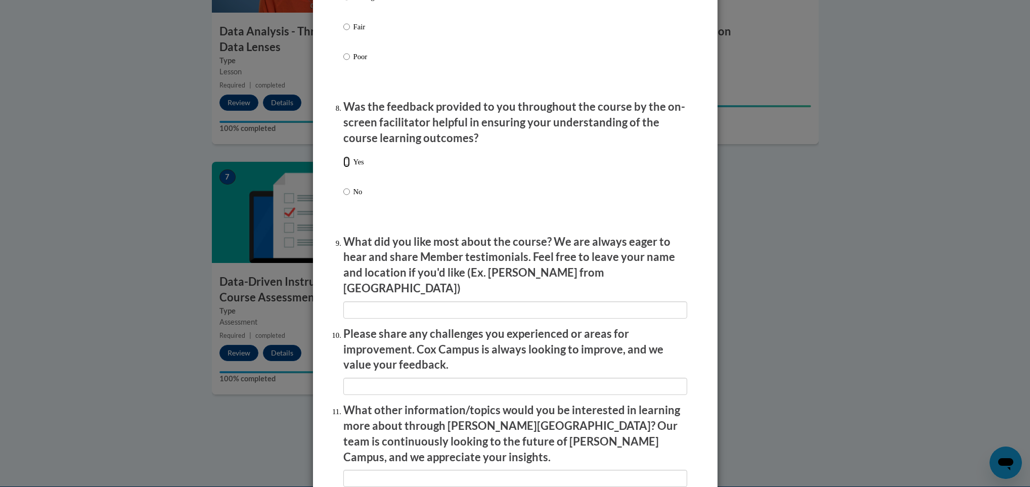
click at [343, 167] on input "Yes" at bounding box center [346, 161] width 7 height 11
radio input "true"
click at [615, 227] on div "Yes No" at bounding box center [515, 188] width 344 height 75
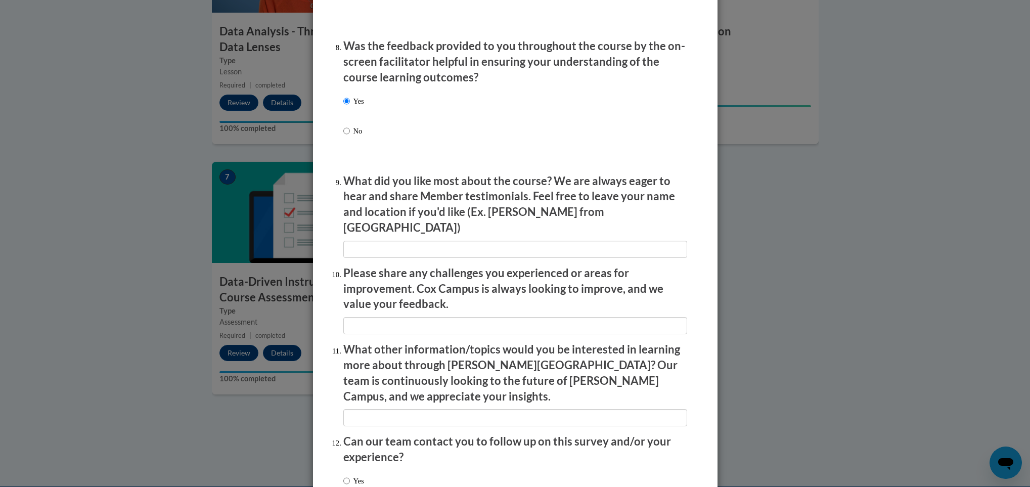
scroll to position [1616, 0]
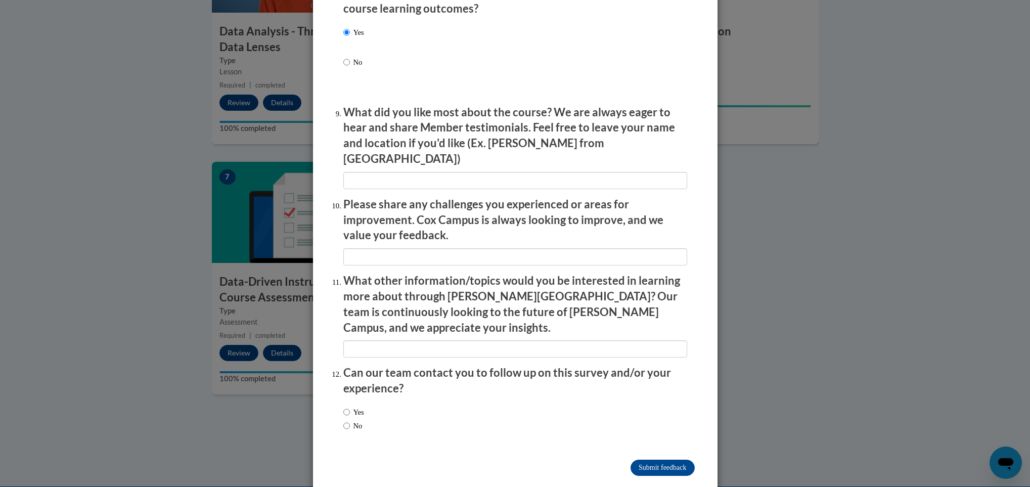
click at [346, 420] on label "No" at bounding box center [352, 425] width 19 height 11
click at [346, 420] on input "No" at bounding box center [346, 425] width 7 height 11
radio input "true"
click at [653, 460] on input "Submit feedback" at bounding box center [662, 468] width 64 height 16
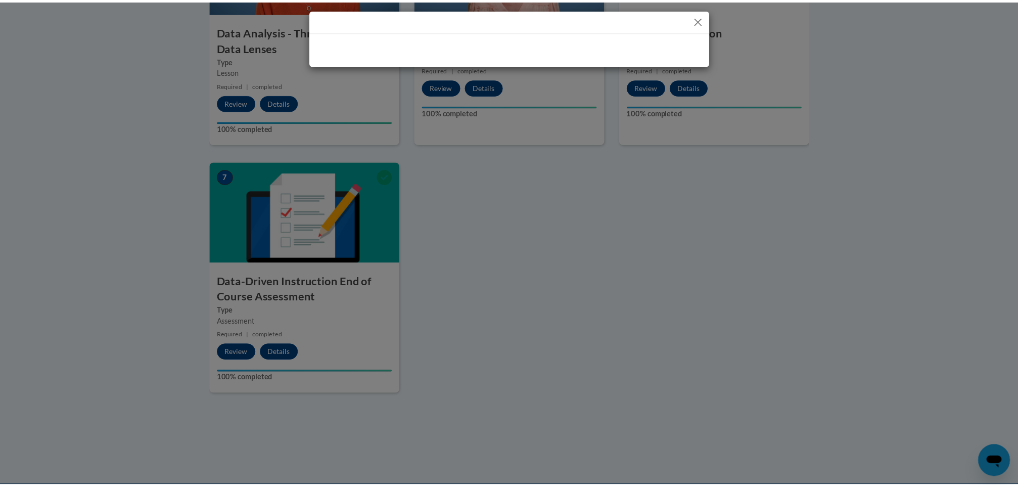
scroll to position [0, 0]
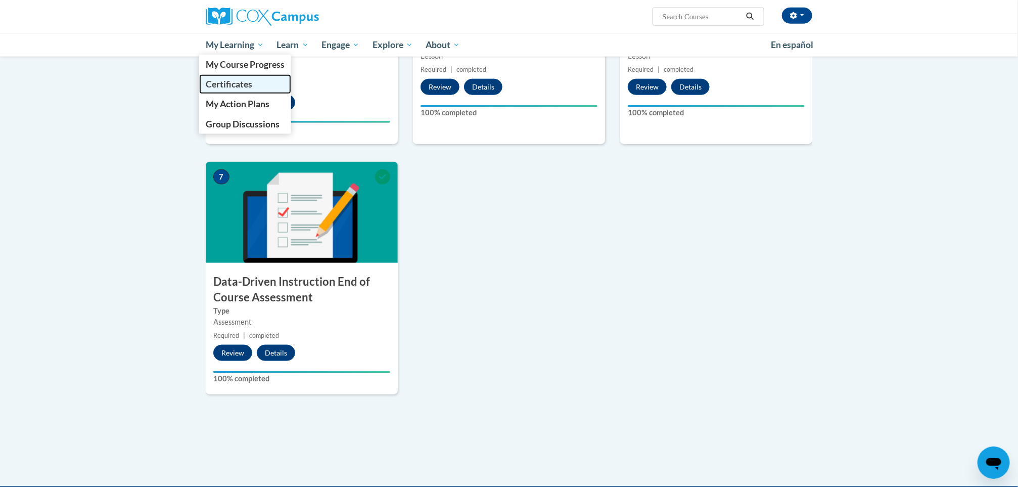
click at [230, 79] on span "Certificates" at bounding box center [229, 84] width 47 height 11
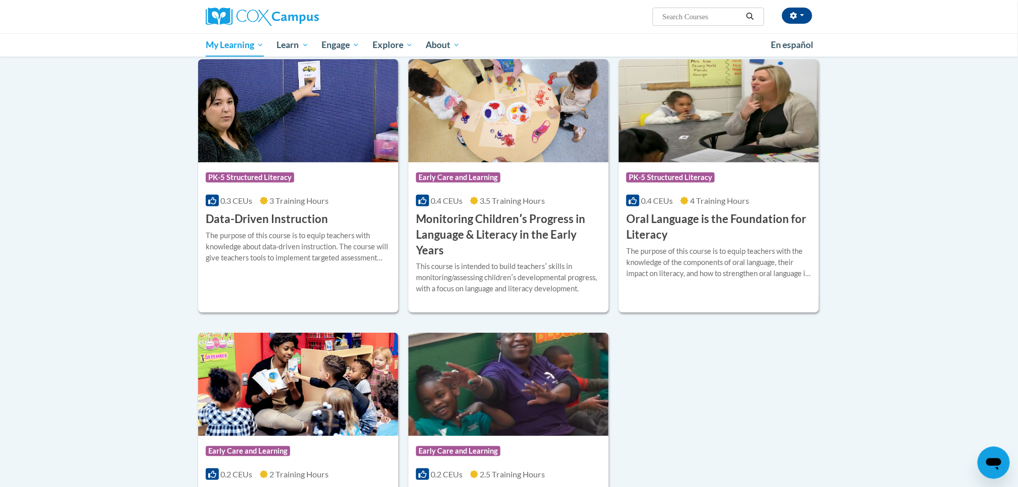
scroll to position [187, 0]
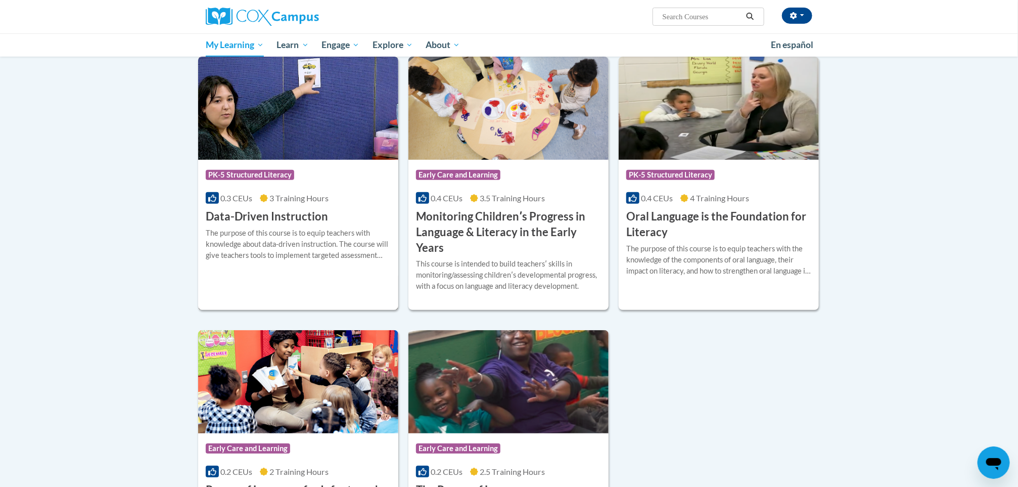
click at [325, 198] on span "3 Training Hours" at bounding box center [298, 198] width 59 height 10
